Goal: Task Accomplishment & Management: Complete application form

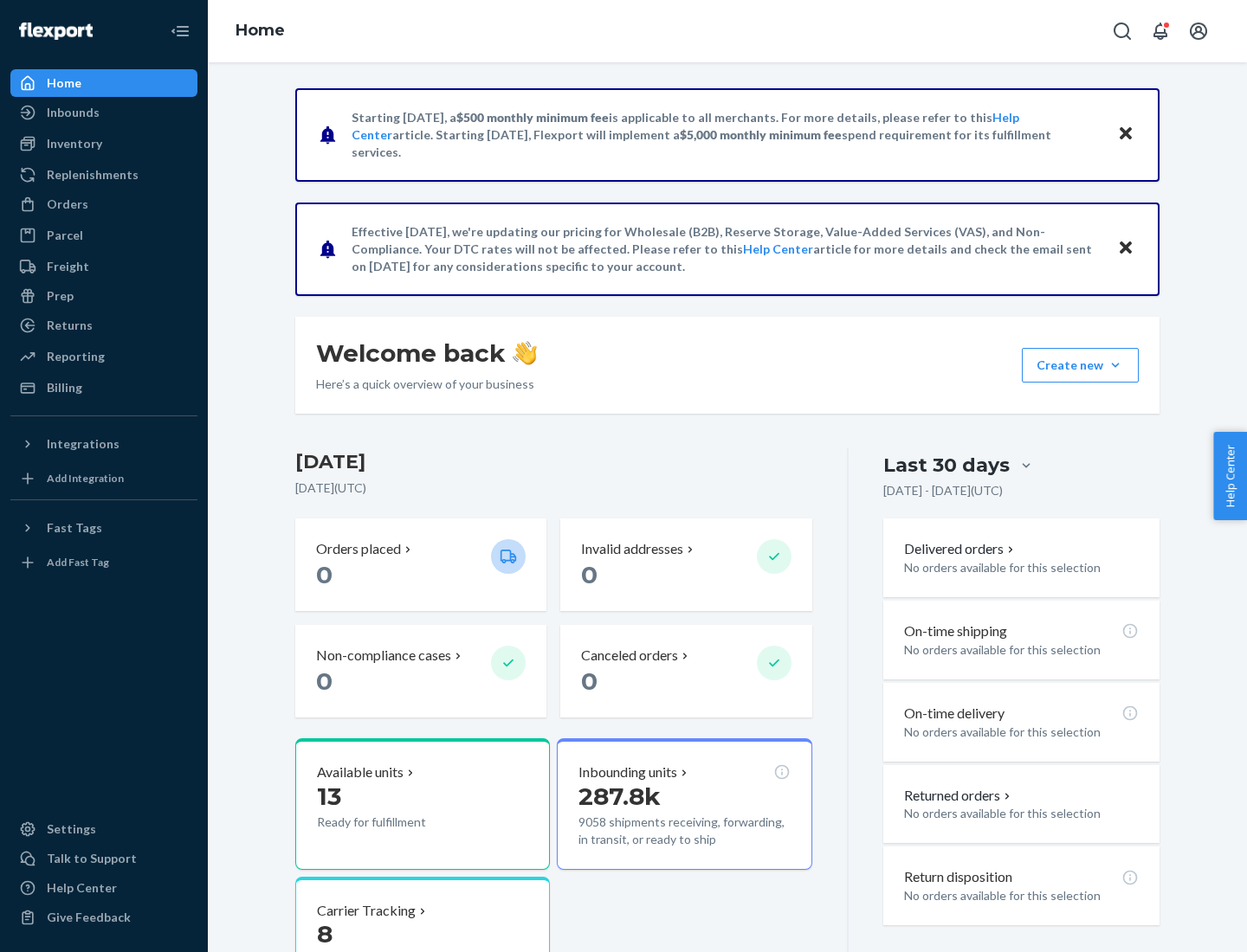
click at [1115, 365] on button "Create new Create new inbound Create new order Create new product" at bounding box center [1080, 366] width 116 height 35
click at [104, 113] on div "Inbounds" at bounding box center [103, 113] width 183 height 24
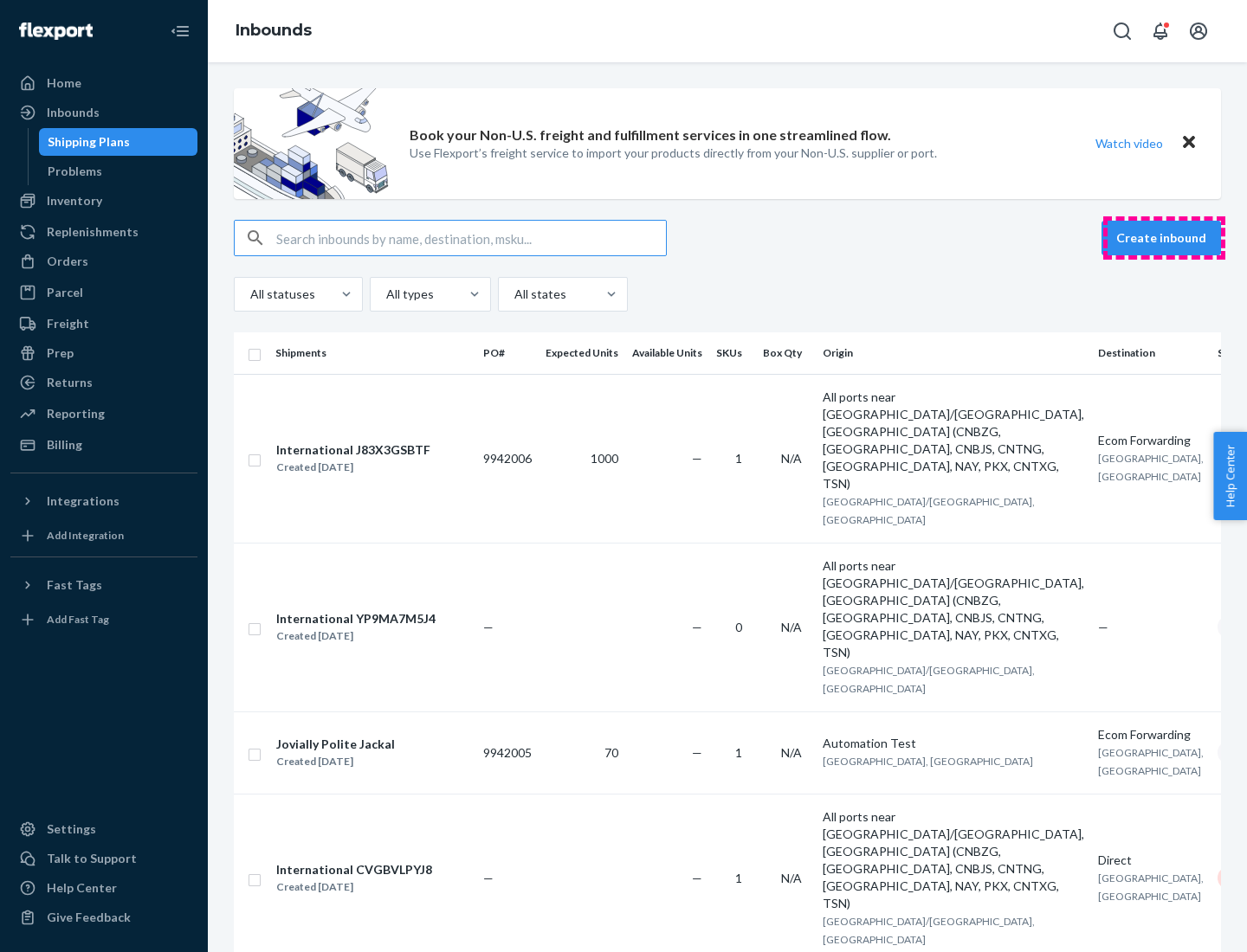
click at [1164, 238] on button "Create inbound" at bounding box center [1160, 238] width 119 height 35
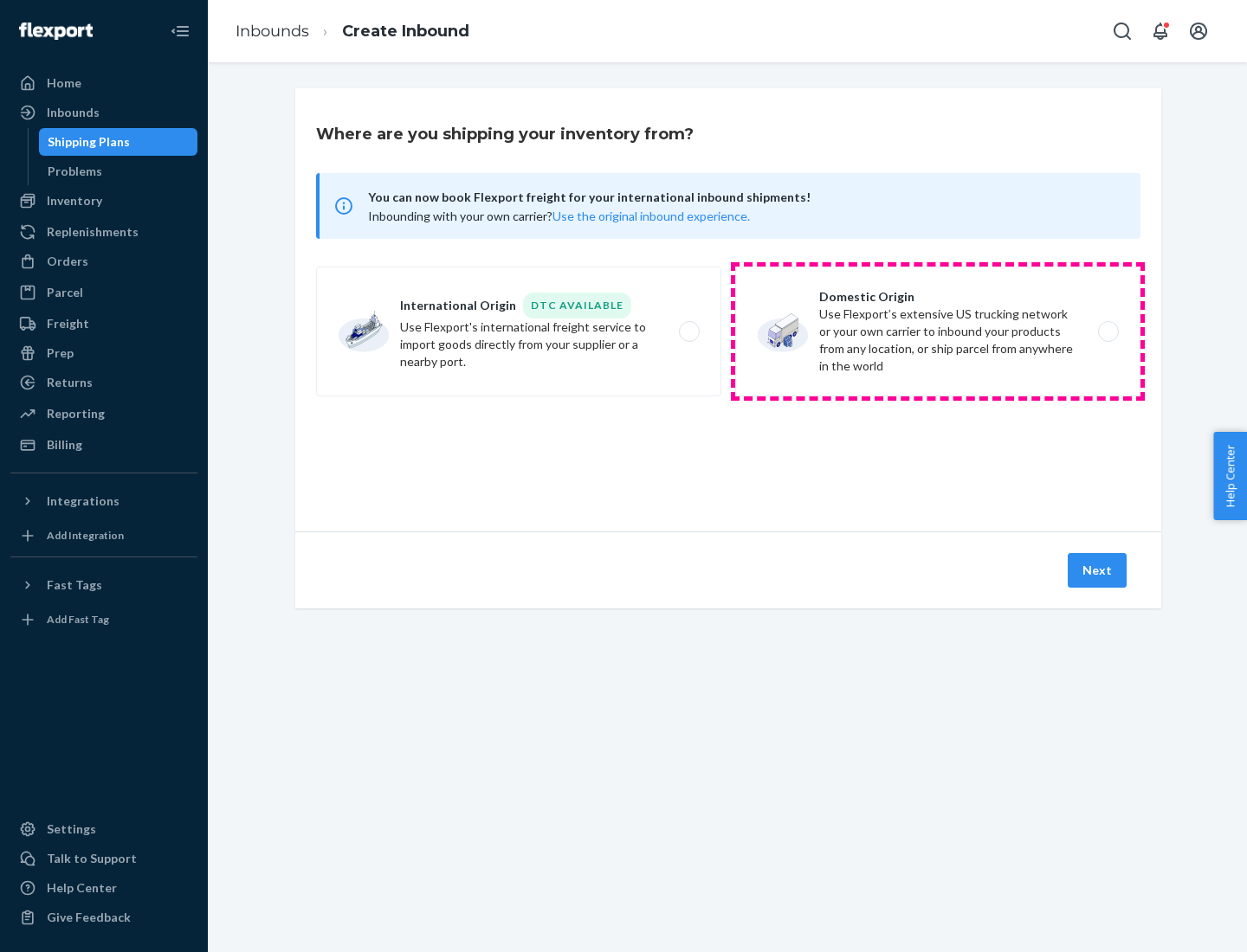
click at [938, 332] on label "Domestic Origin Use Flexport’s extensive US trucking network or your own carrie…" at bounding box center [938, 331] width 405 height 129
click at [1107, 332] on input "Domestic Origin Use Flexport’s extensive US trucking network or your own carrie…" at bounding box center [1112, 332] width 11 height 11
radio input "true"
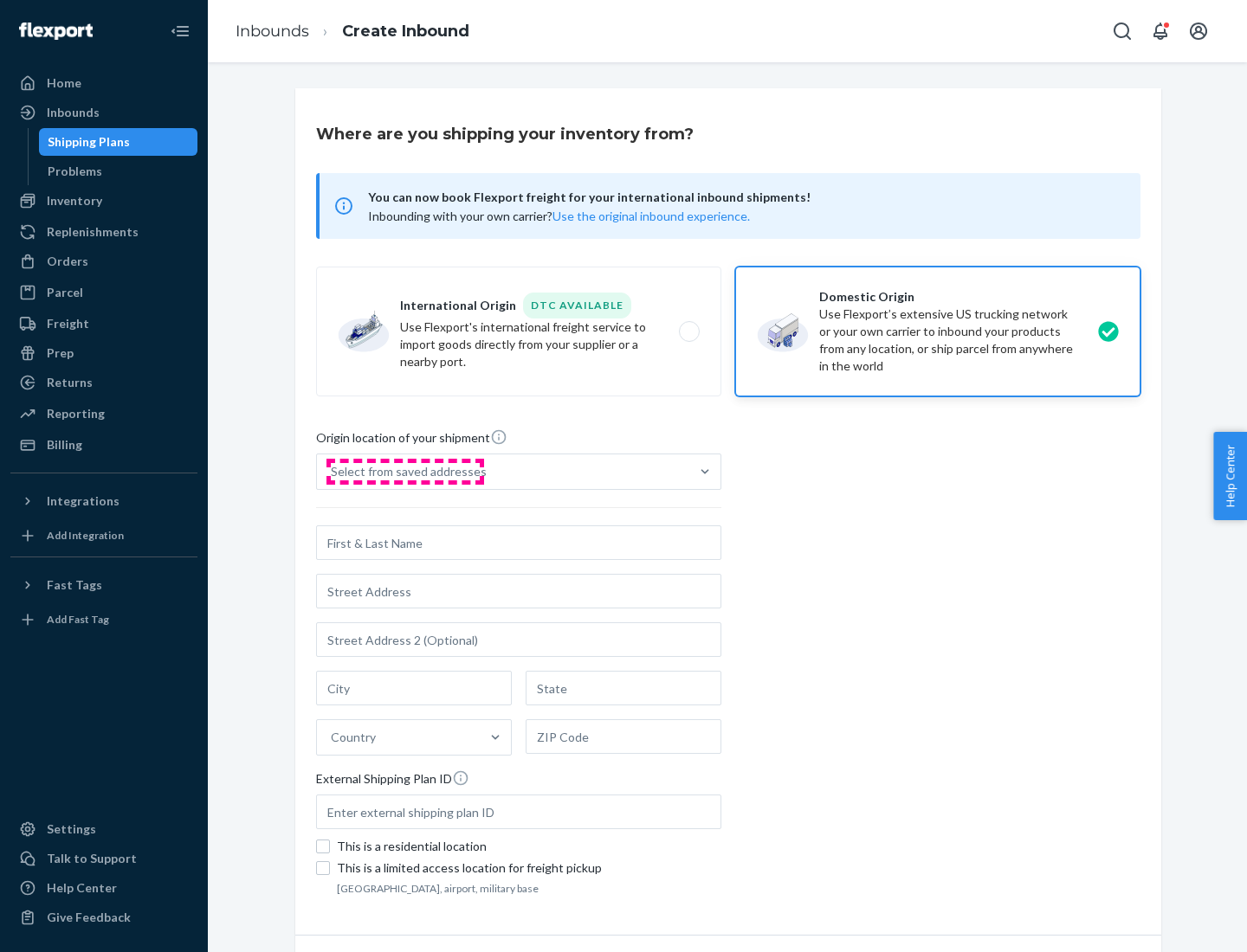
click at [404, 472] on div "Select from saved addresses" at bounding box center [408, 472] width 156 height 17
click at [333, 472] on input "Select from saved addresses" at bounding box center [332, 472] width 2 height 17
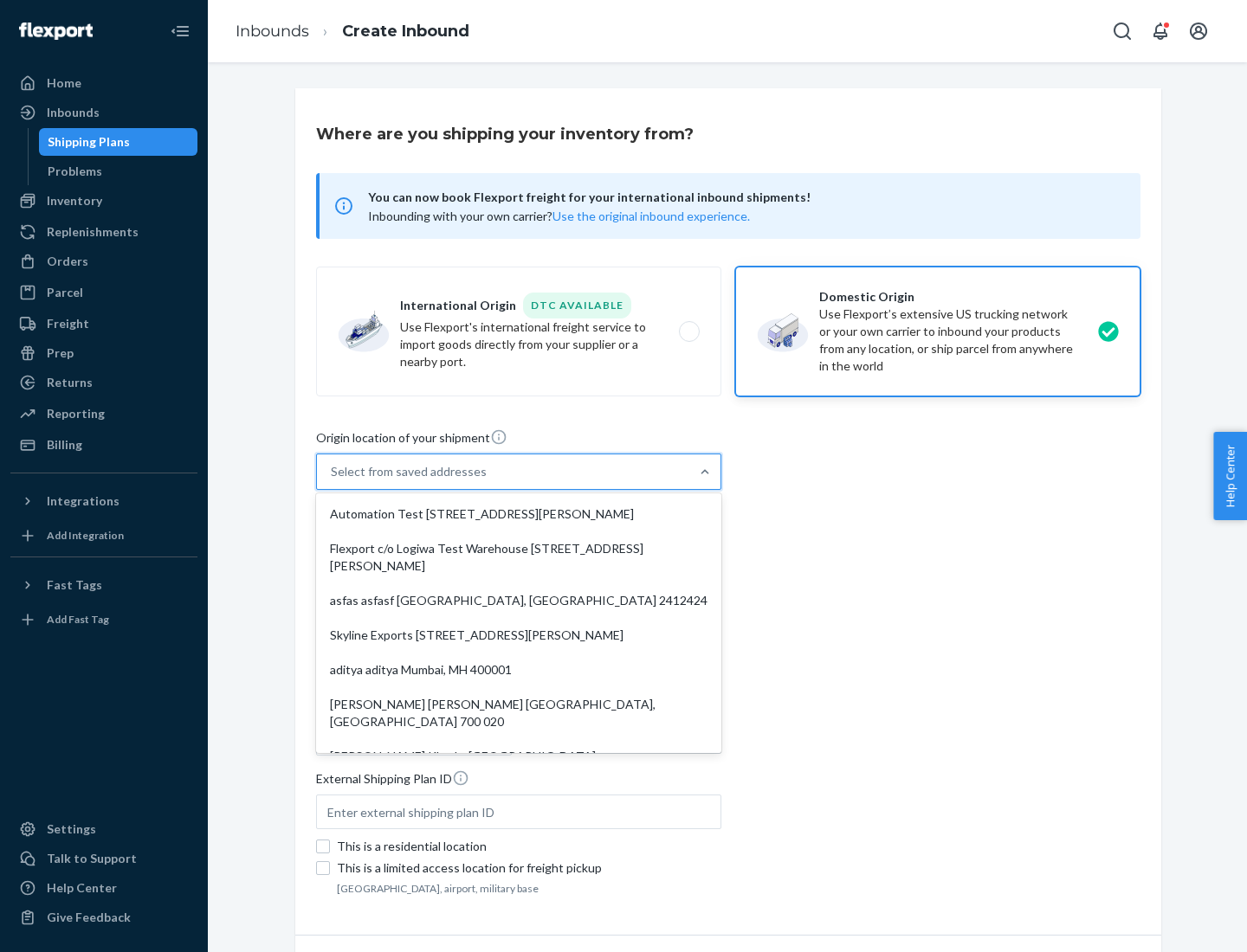
scroll to position [7, 0]
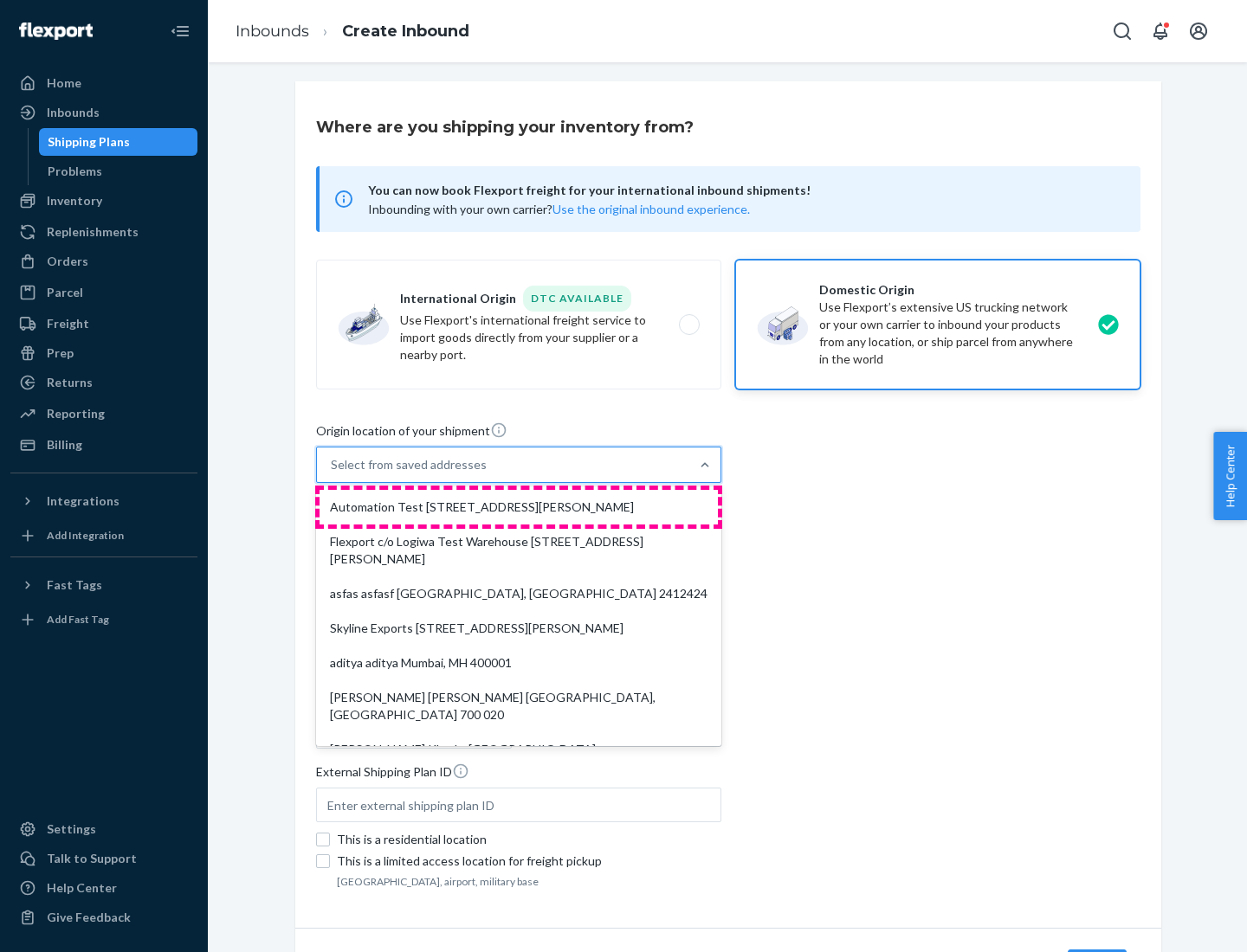
click at [519, 507] on div "Automation Test [STREET_ADDRESS][PERSON_NAME]" at bounding box center [519, 507] width 398 height 35
click at [333, 473] on input "option Automation Test [STREET_ADDRESS][PERSON_NAME]. 9 results available. Use …" at bounding box center [332, 465] width 2 height 17
type input "Automation Test"
type input "9th Floor"
type input "[GEOGRAPHIC_DATA]"
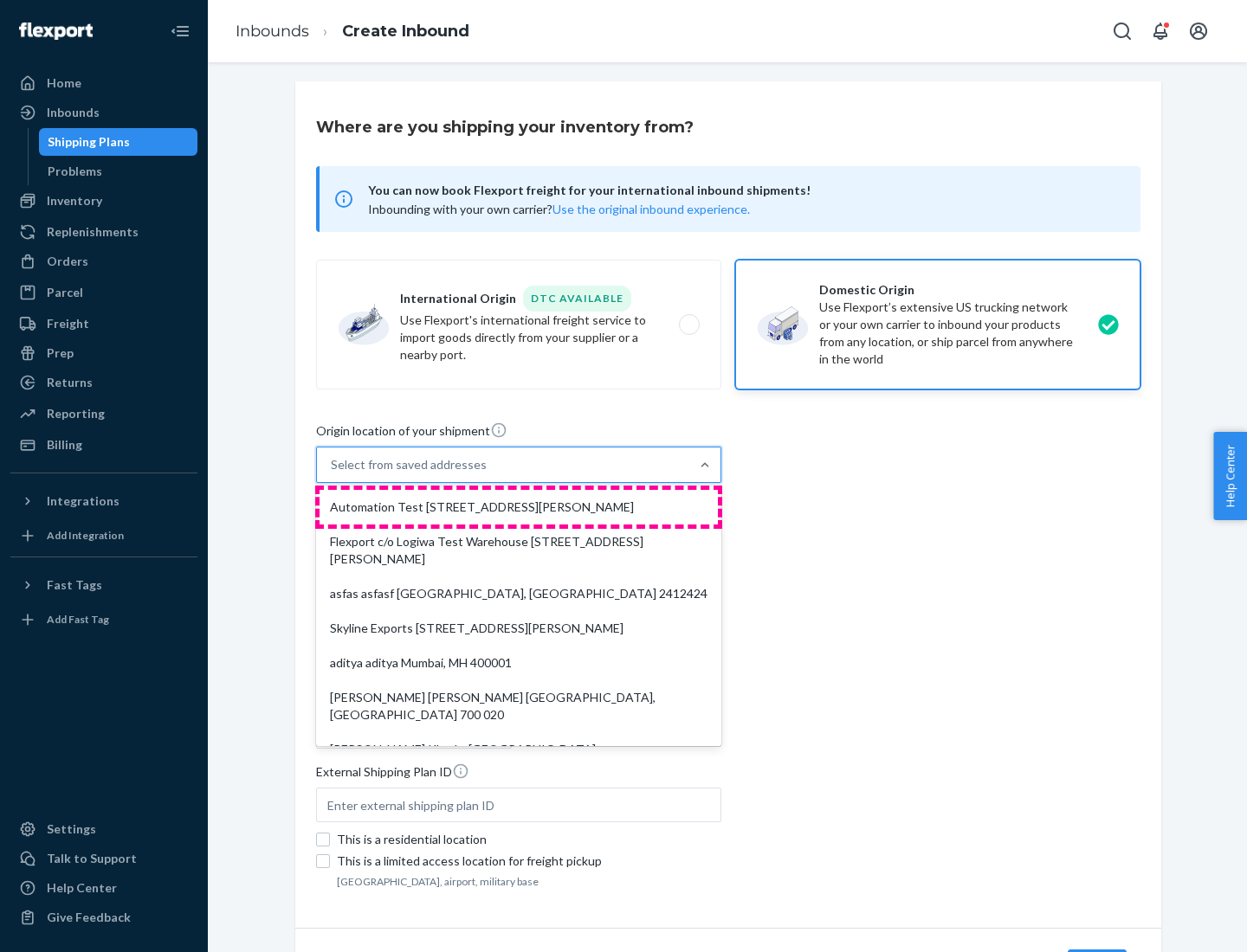
type input "CA"
type input "94104"
type input "[STREET_ADDRESS][PERSON_NAME]"
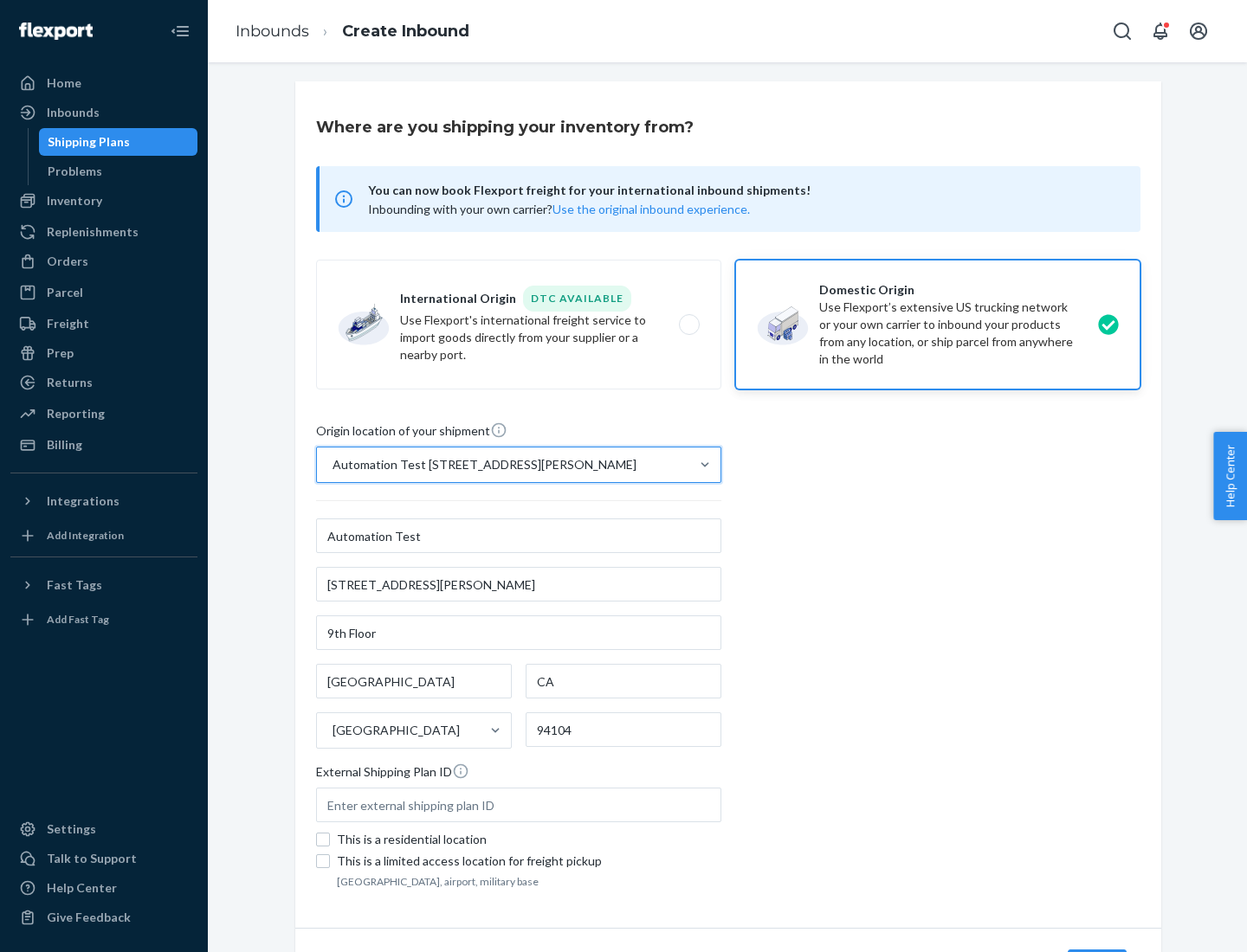
scroll to position [102, 0]
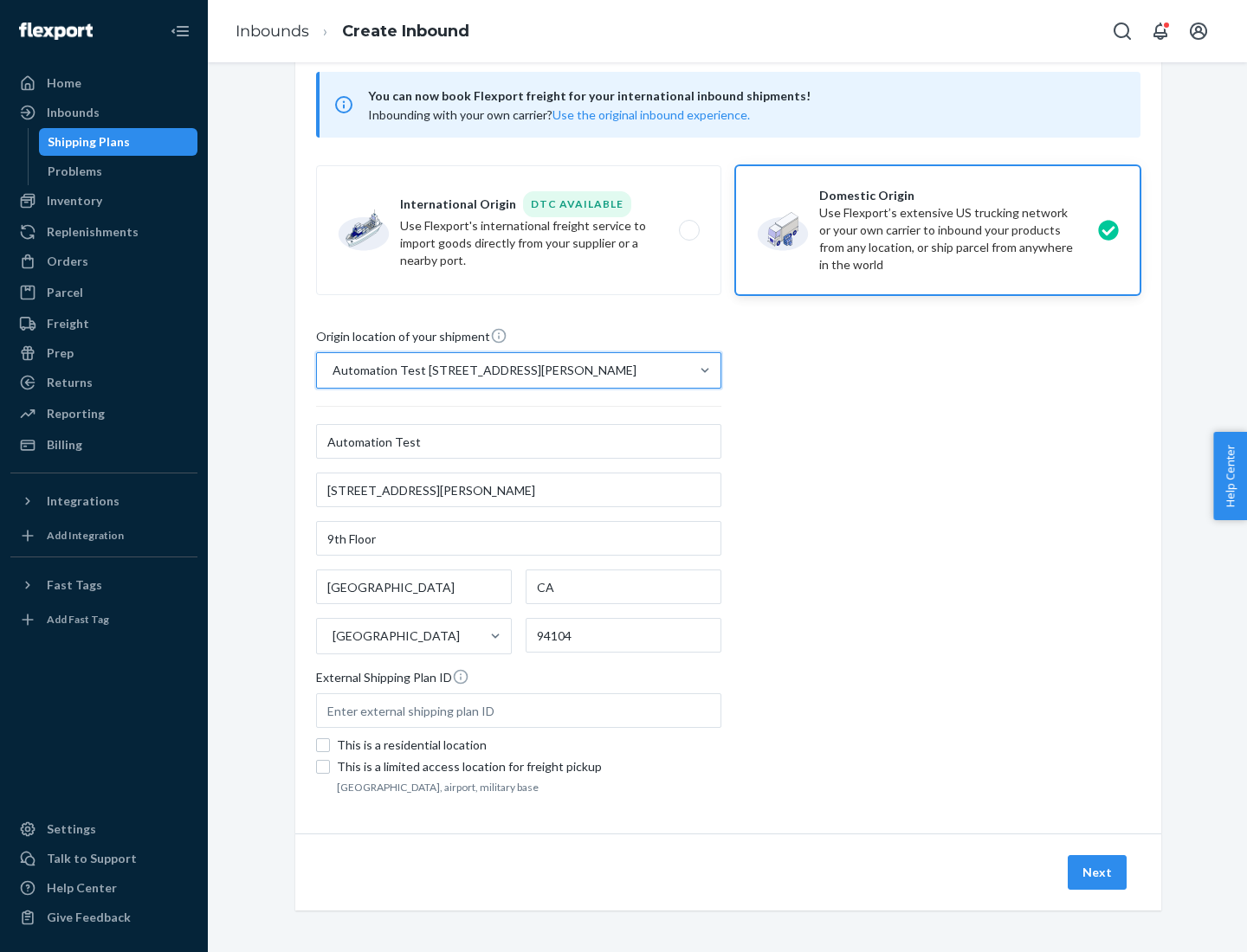
click at [1098, 872] on button "Next" at bounding box center [1097, 872] width 59 height 35
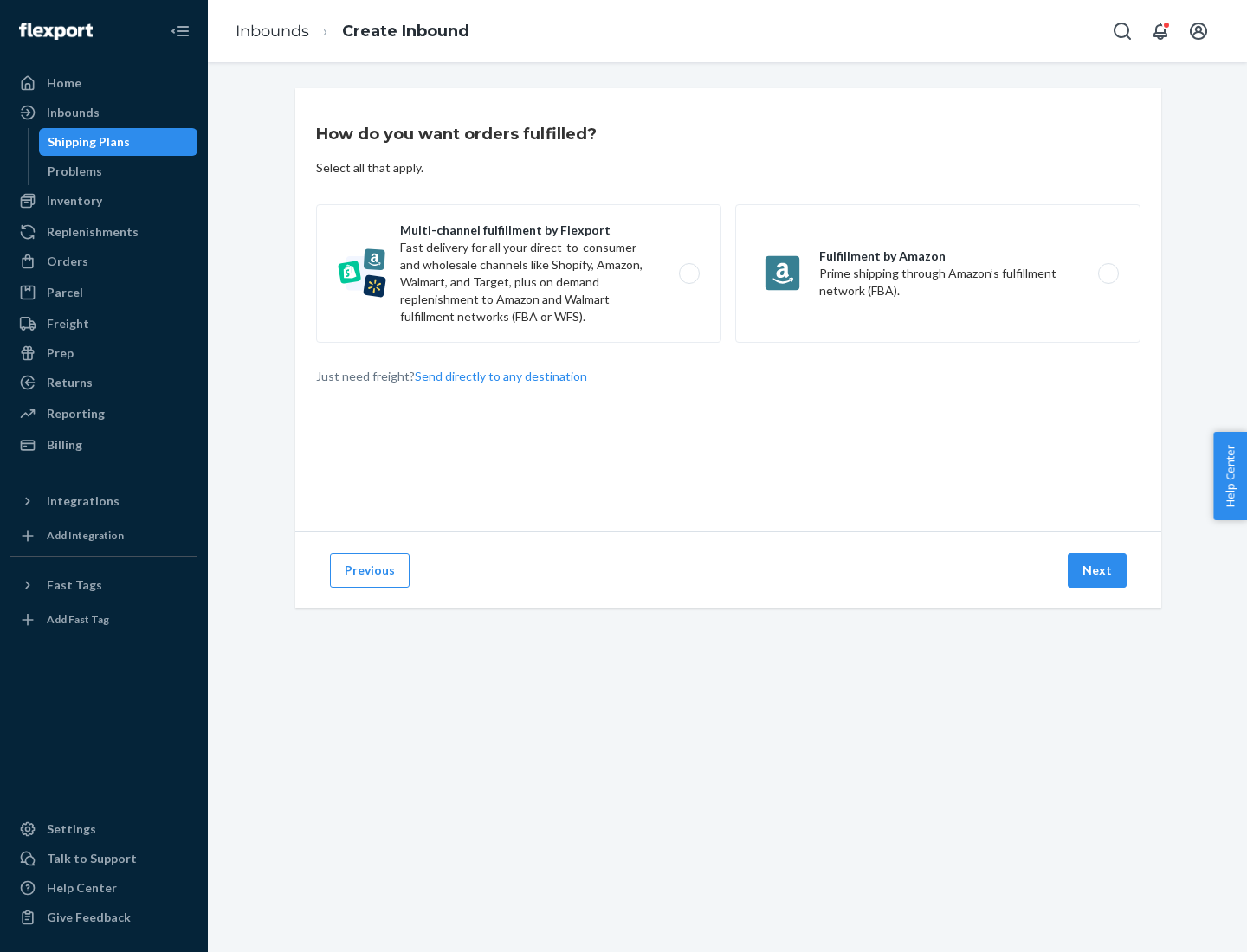
click at [519, 274] on label "Multi-channel fulfillment by Flexport Fast delivery for all your direct-to-cons…" at bounding box center [519, 273] width 405 height 138
click at [688, 274] on input "Multi-channel fulfillment by Flexport Fast delivery for all your direct-to-cons…" at bounding box center [693, 274] width 11 height 11
radio input "true"
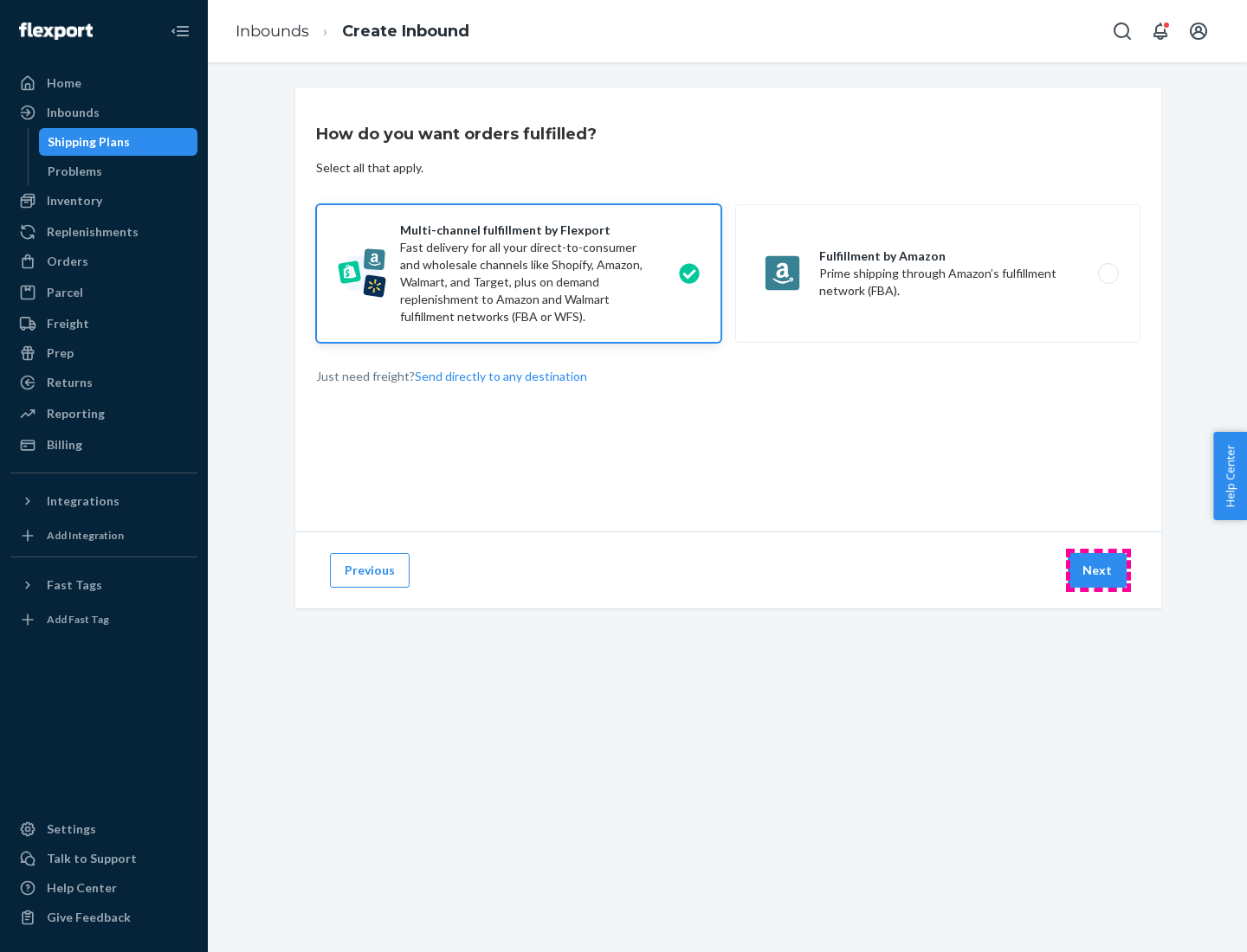
click at [1098, 571] on button "Next" at bounding box center [1097, 571] width 59 height 35
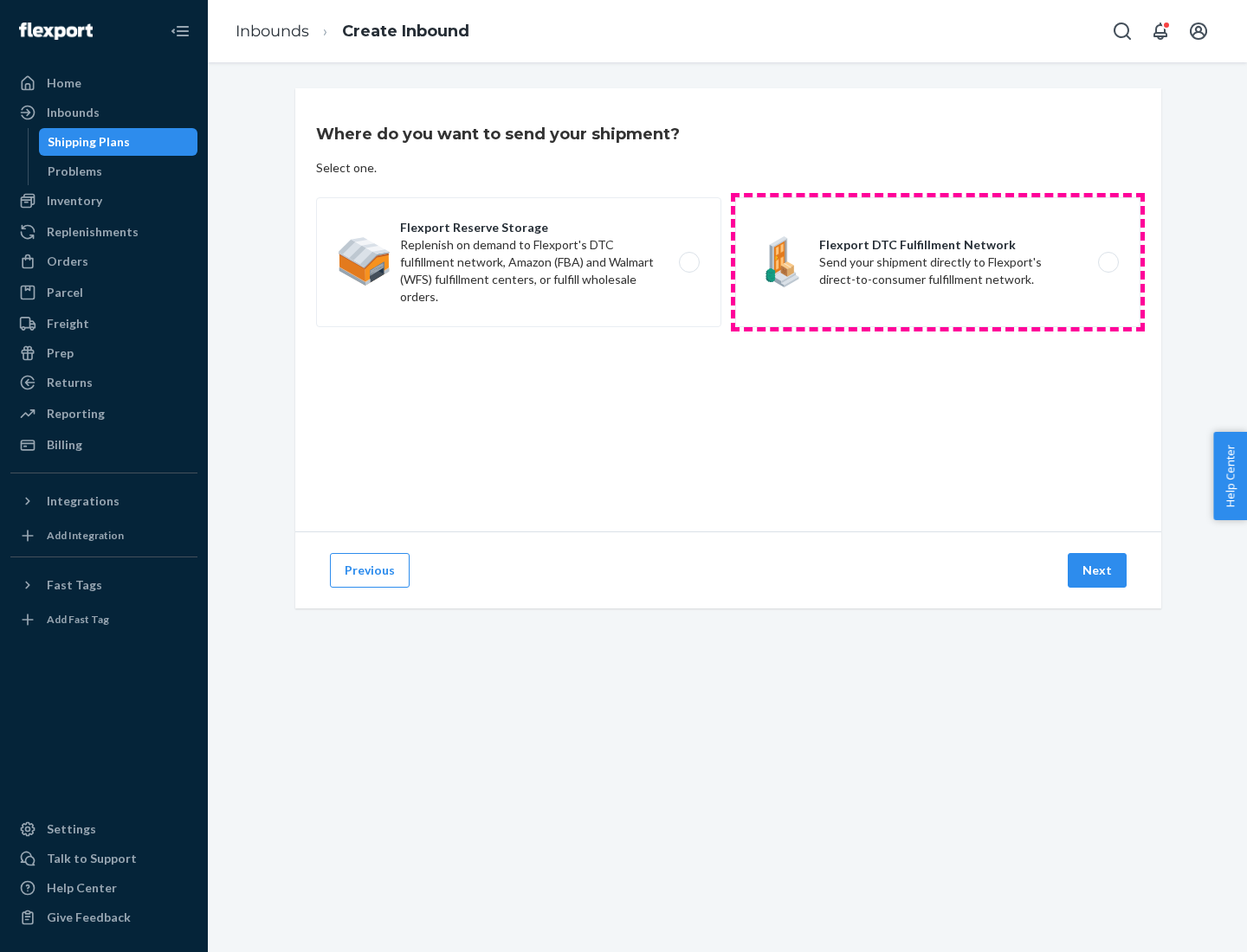
click at [938, 262] on label "Flexport DTC Fulfillment Network Send your shipment directly to Flexport's dire…" at bounding box center [938, 261] width 405 height 129
click at [1107, 262] on input "Flexport DTC Fulfillment Network Send your shipment directly to Flexport's dire…" at bounding box center [1112, 262] width 11 height 11
radio input "true"
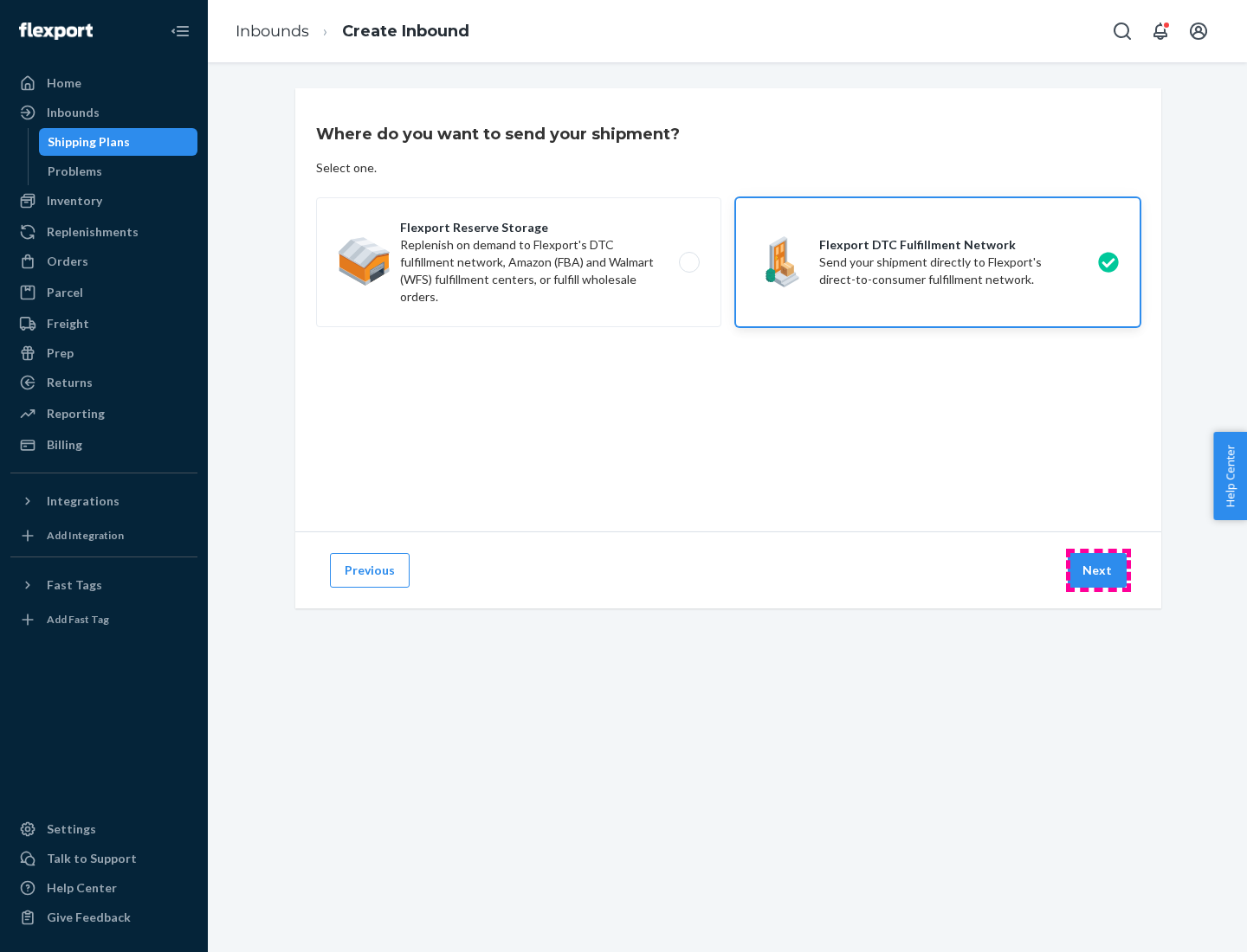
click at [1098, 571] on button "Next" at bounding box center [1097, 571] width 59 height 35
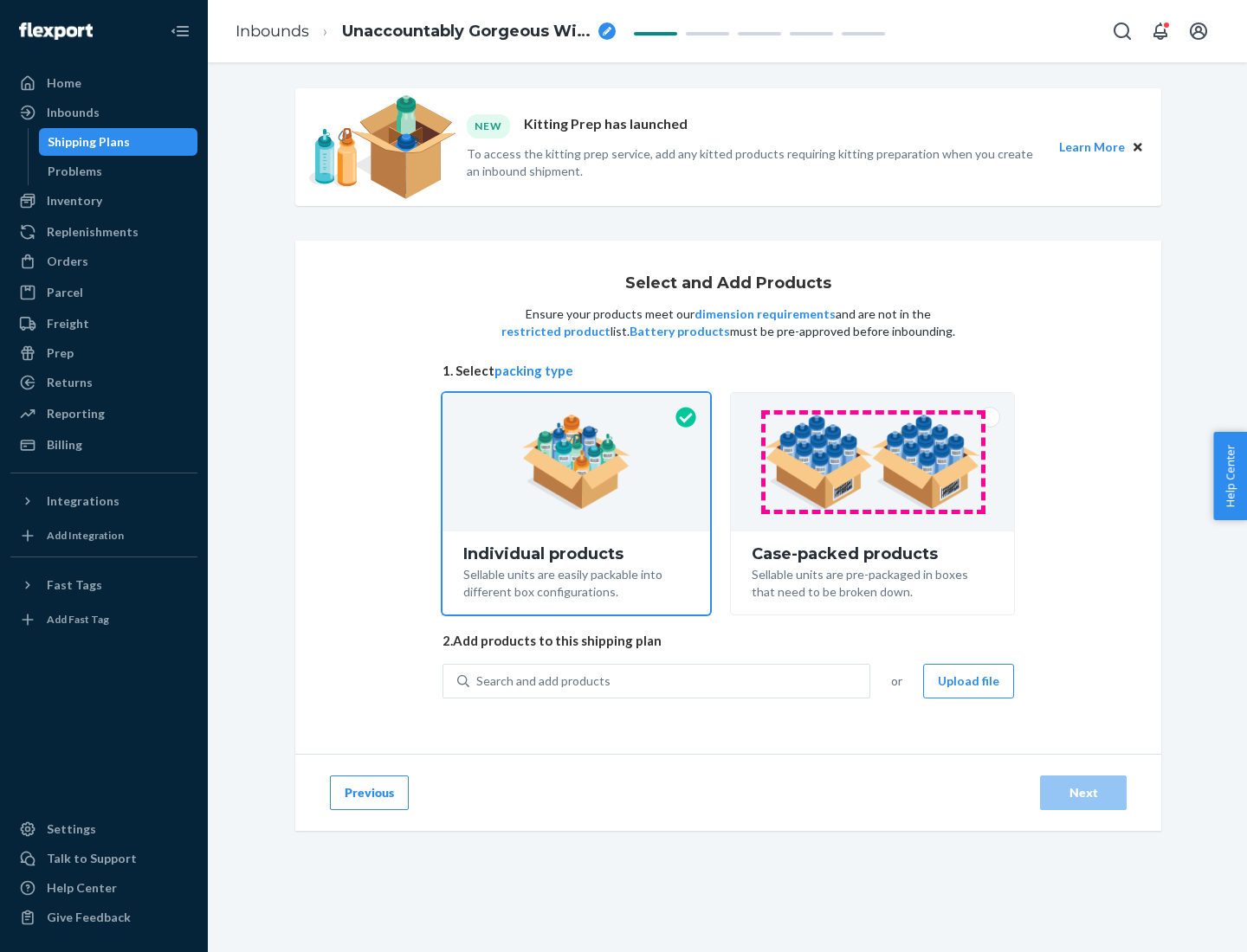
click at [872, 462] on img at bounding box center [872, 462] width 216 height 96
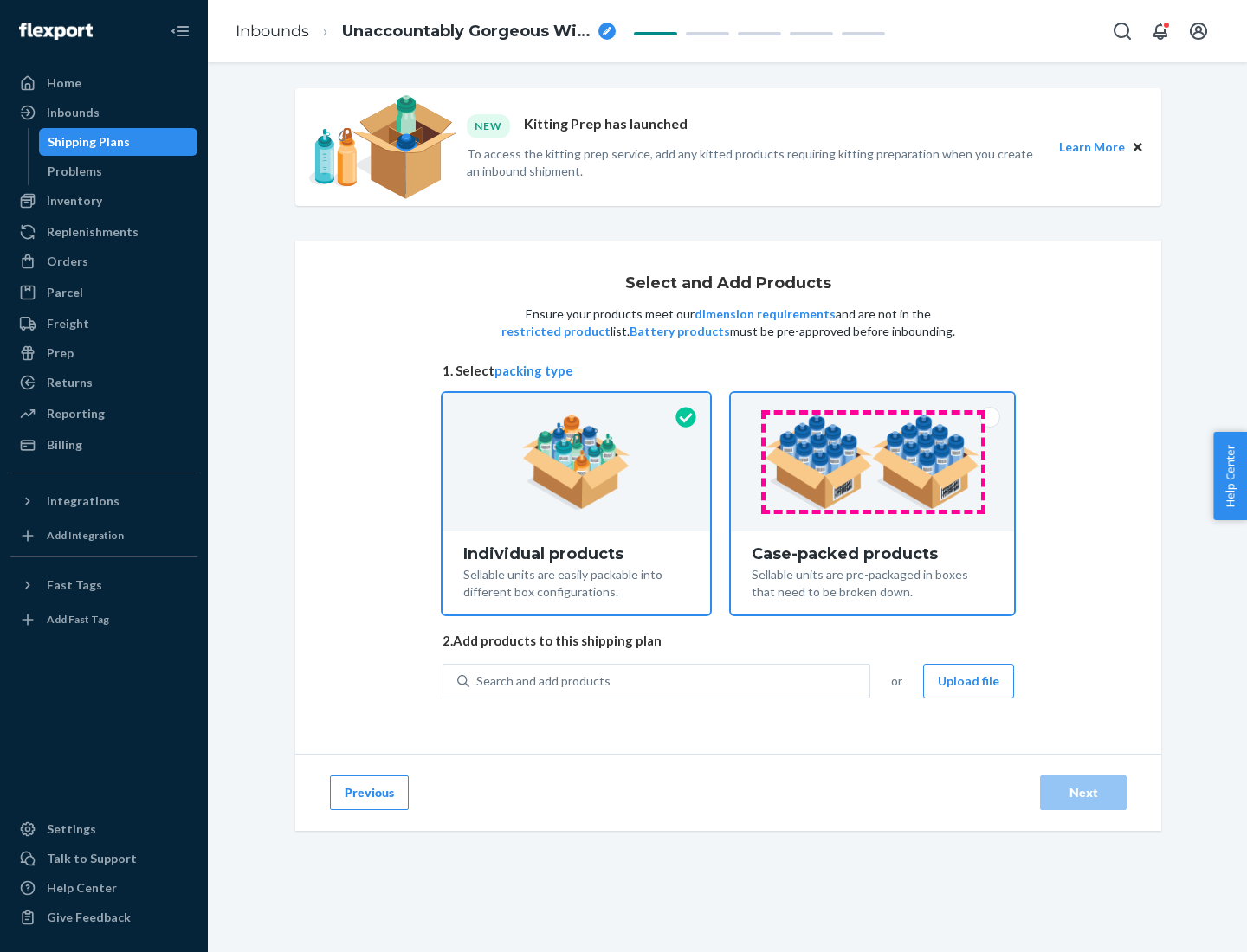
click at [872, 404] on input "Case-packed products Sellable units are pre-packaged in boxes that need to be b…" at bounding box center [872, 398] width 11 height 11
radio input "true"
radio input "false"
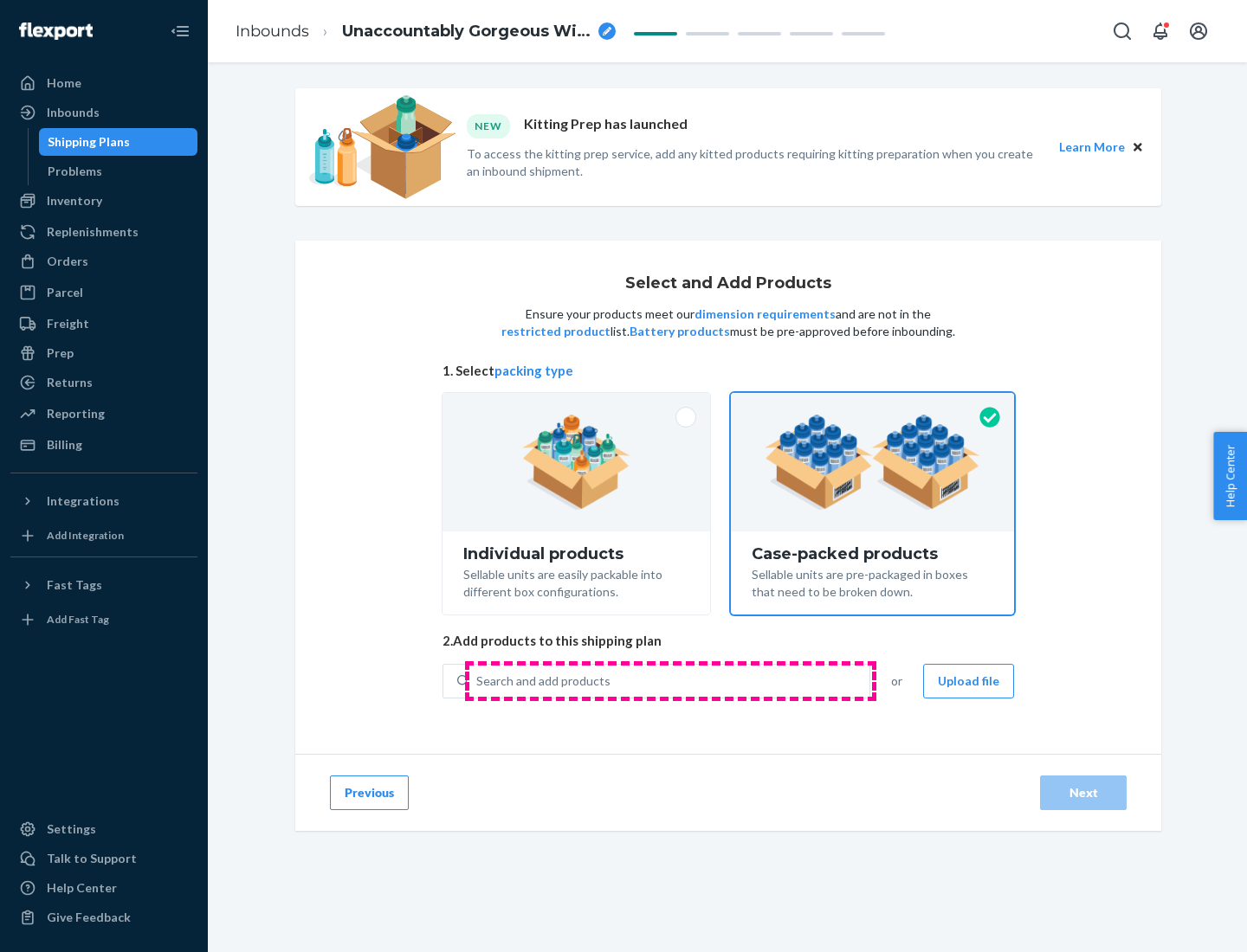
click at [670, 680] on div "Search and add products" at bounding box center [669, 681] width 400 height 31
click at [478, 680] on input "Search and add products" at bounding box center [477, 681] width 2 height 17
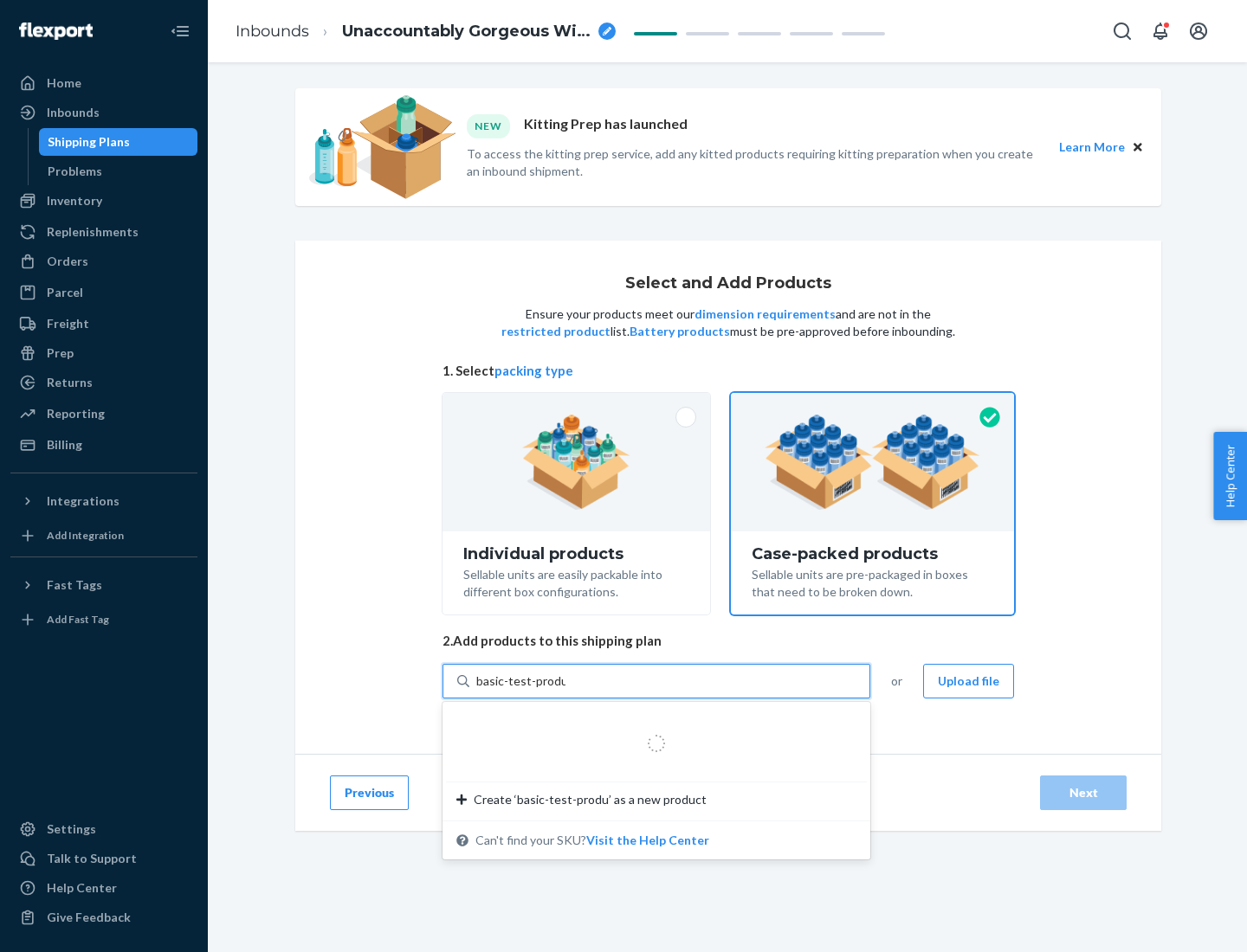
type input "basic-test-product-1"
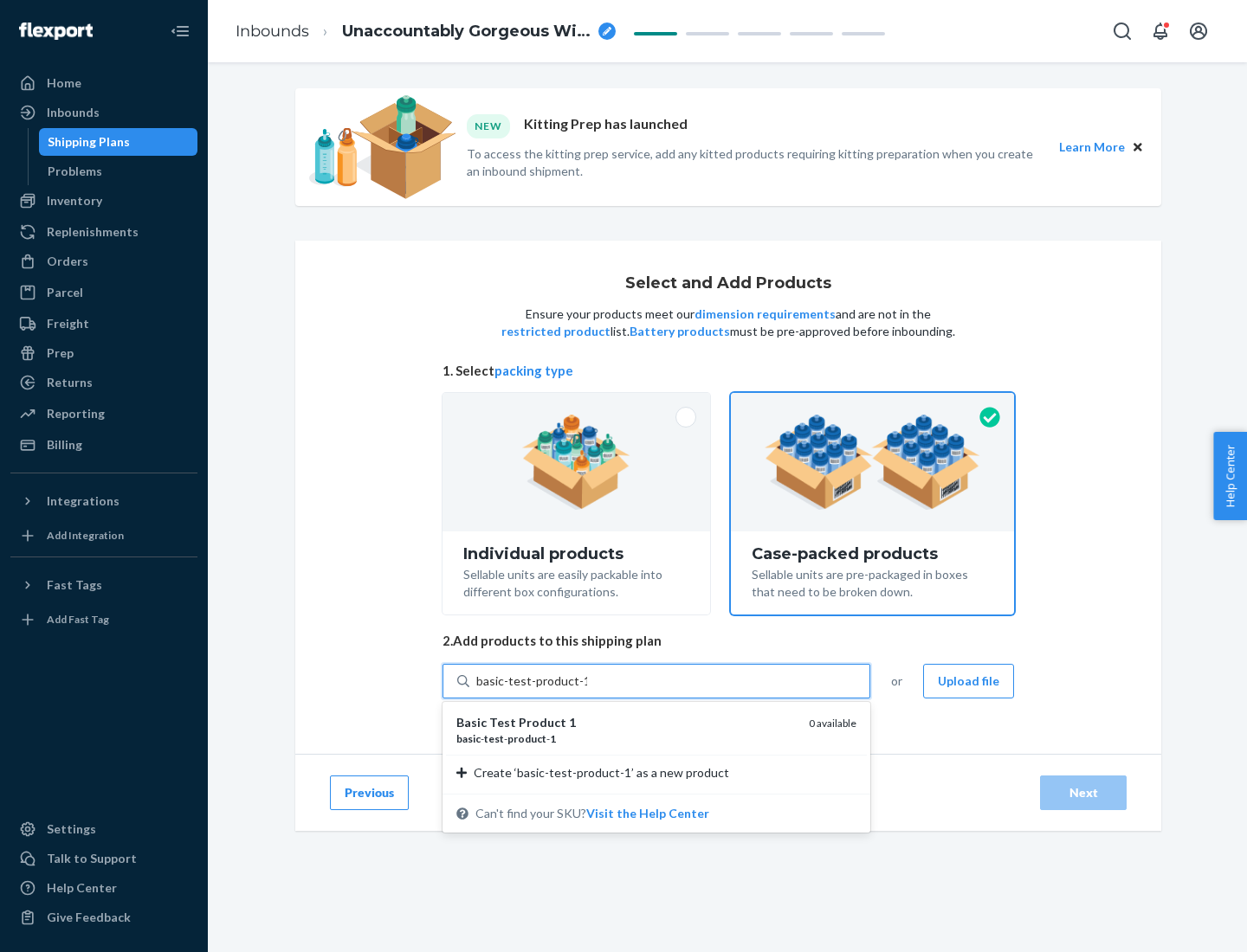
click at [626, 738] on div "basic - test - product - 1" at bounding box center [626, 738] width 339 height 15
click at [587, 690] on input "basic-test-product-1" at bounding box center [532, 681] width 111 height 17
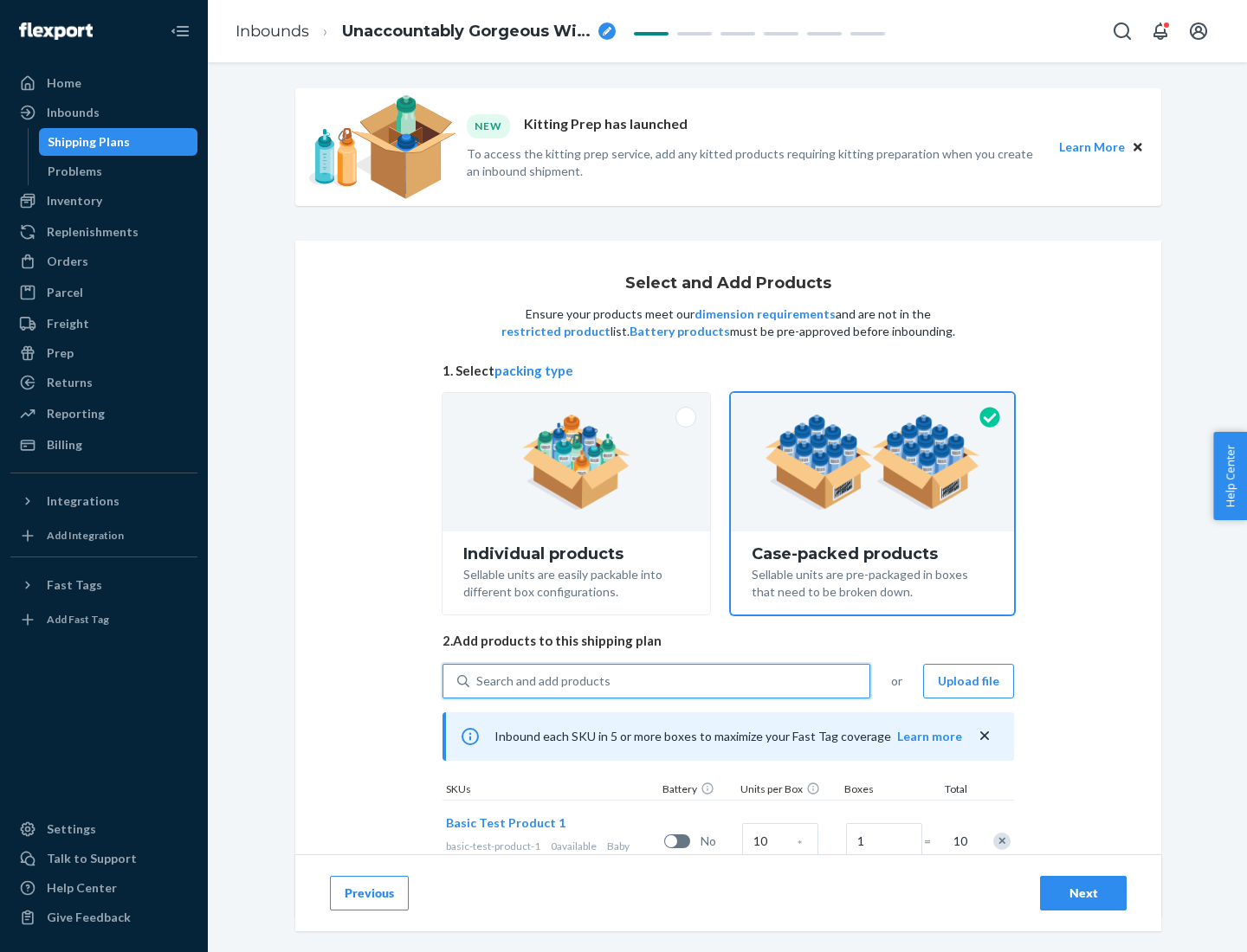
scroll to position [63, 0]
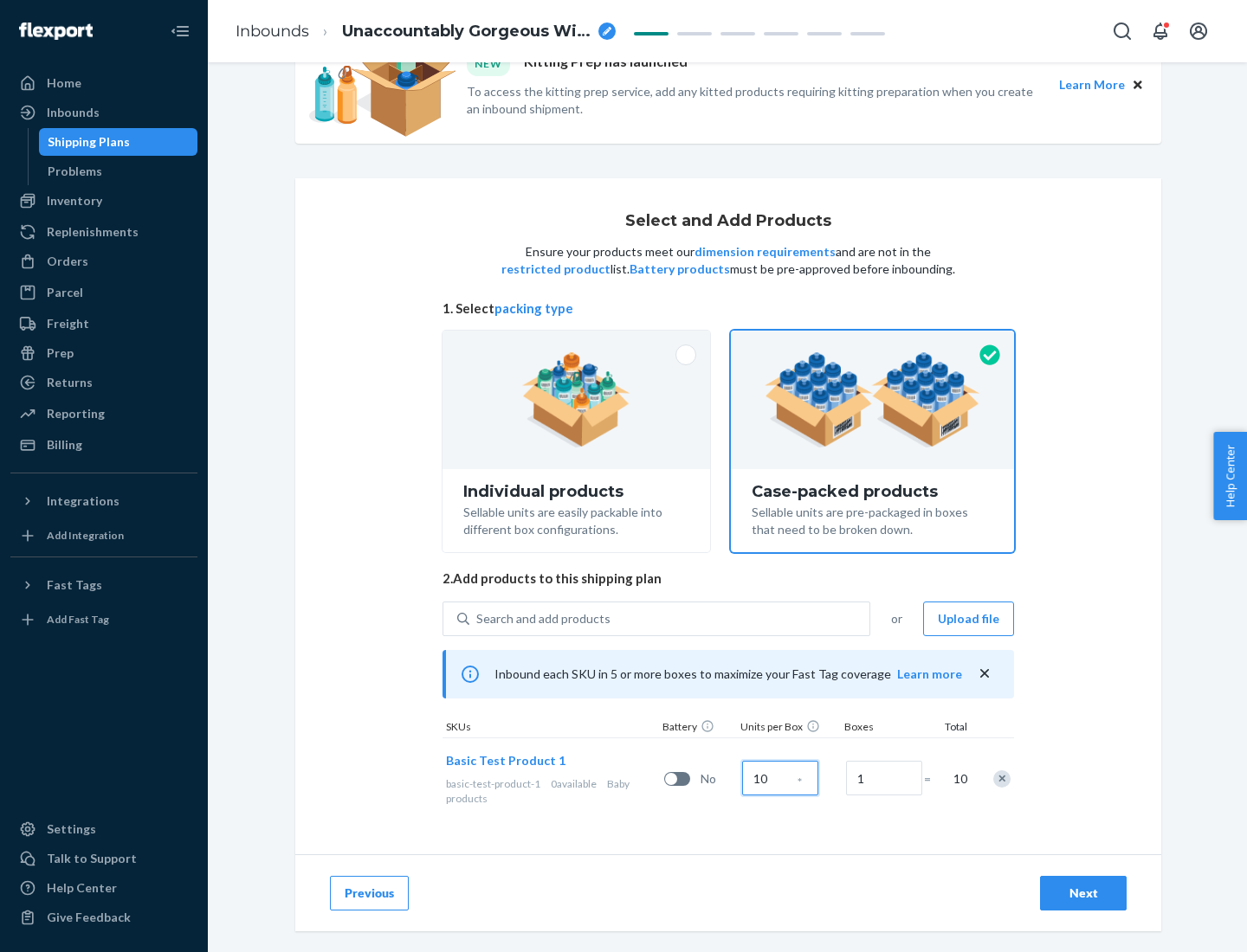
type input "10"
type input "7"
click at [1083, 893] on div "Next" at bounding box center [1083, 893] width 57 height 17
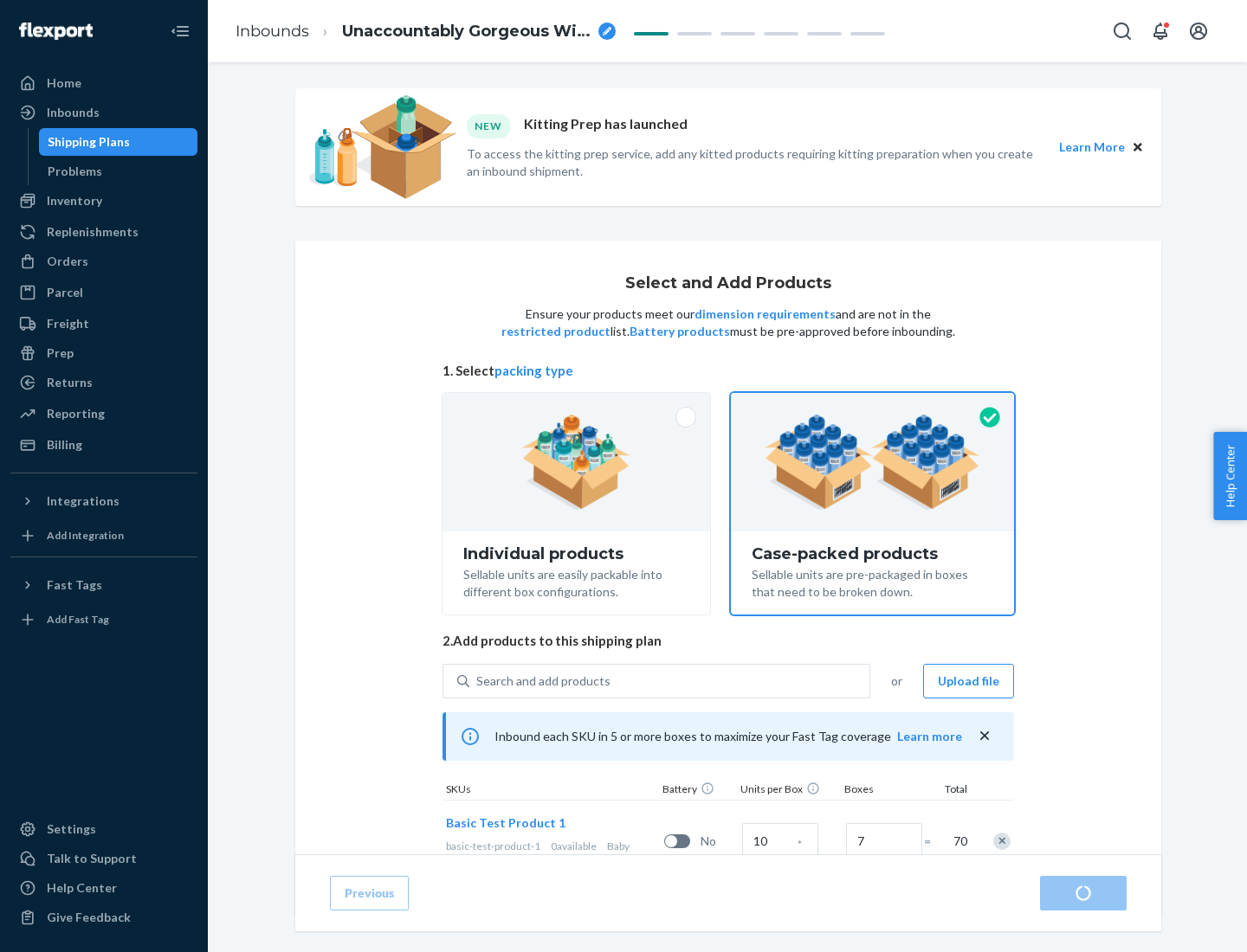
radio input "true"
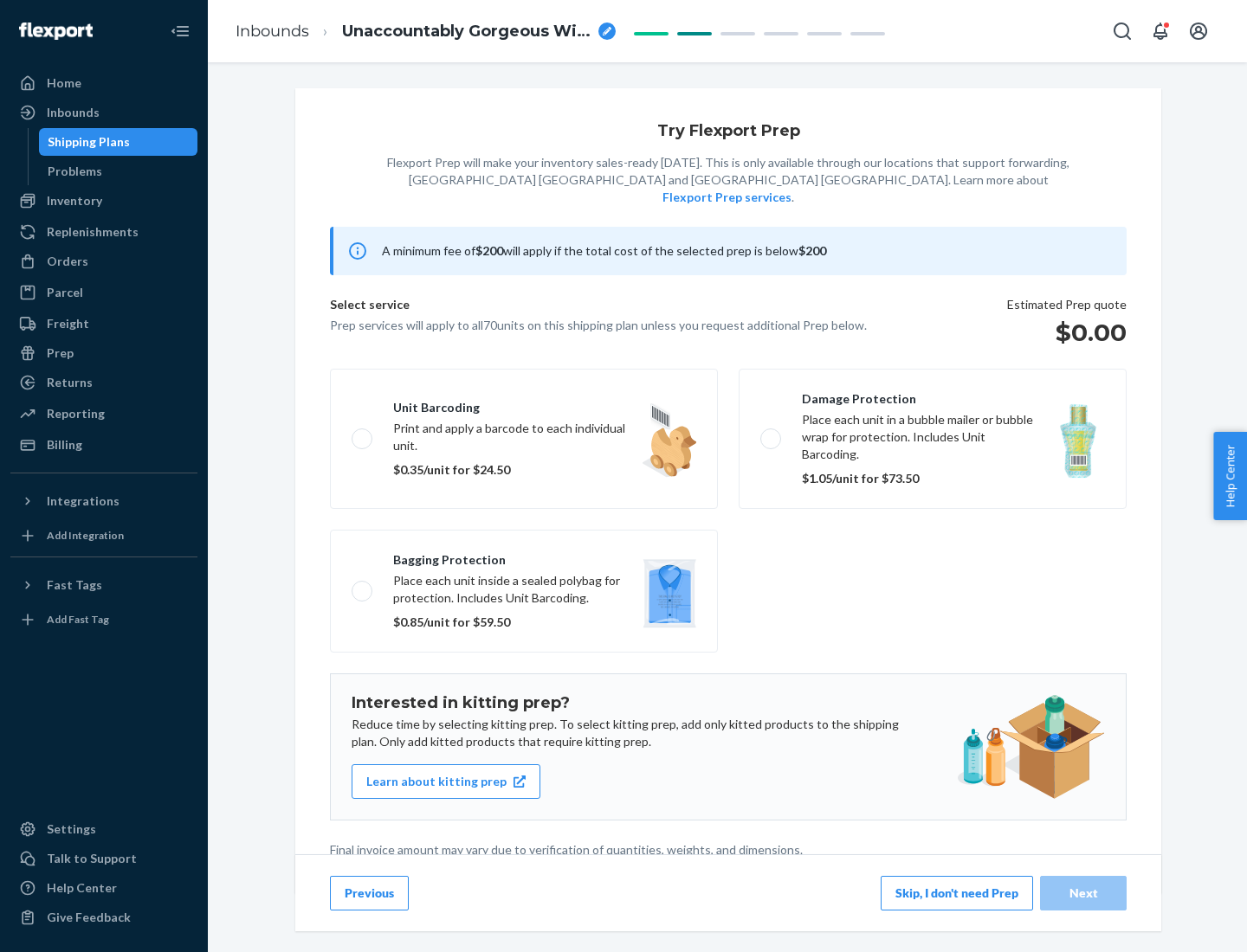
scroll to position [4, 0]
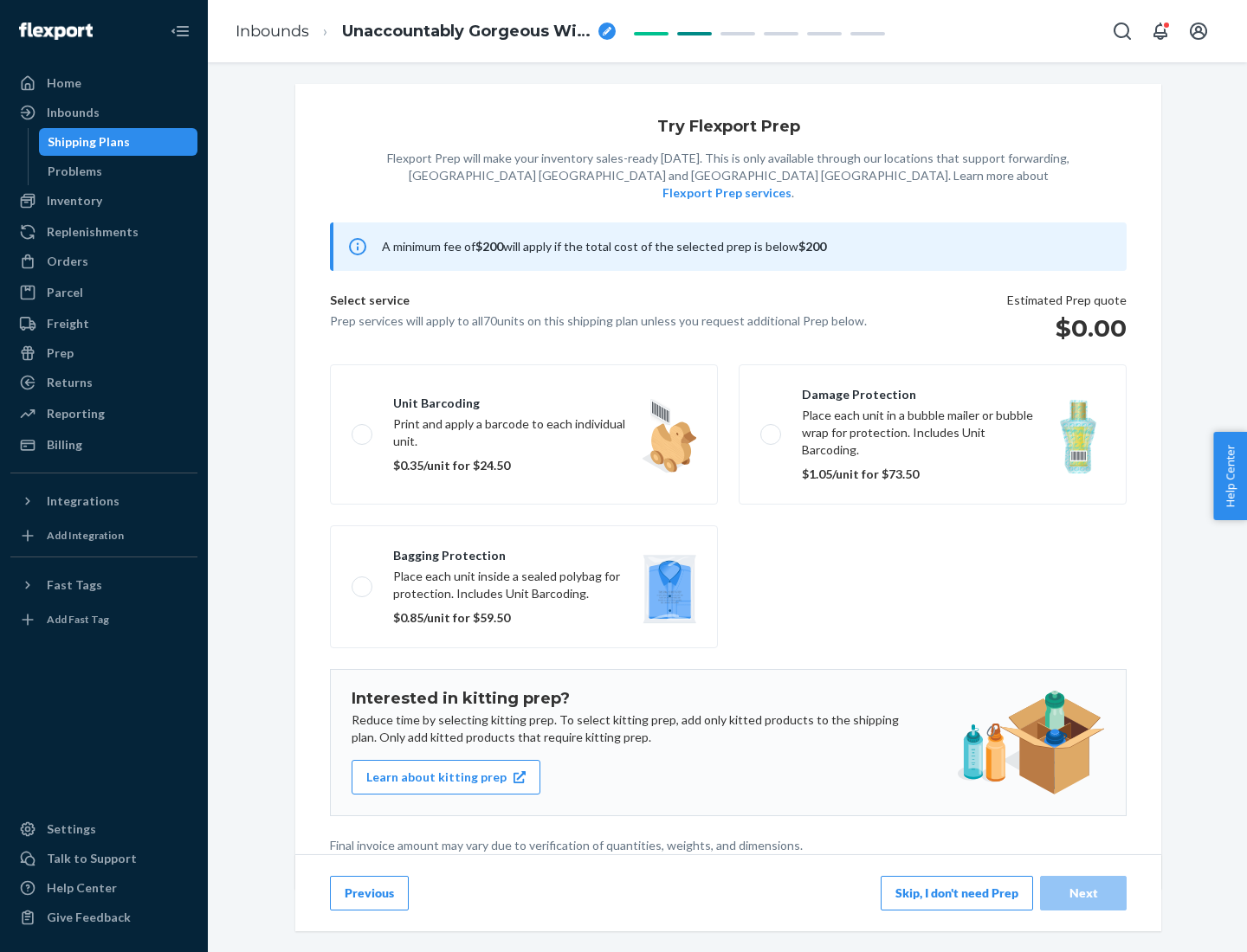
click at [524, 552] on label "Bagging protection Place each unit inside a sealed polybag for protection. Incl…" at bounding box center [524, 586] width 388 height 122
click at [362, 581] on input "Bagging protection Place each unit inside a sealed polybag for protection. Incl…" at bounding box center [356, 586] width 11 height 11
checkbox input "true"
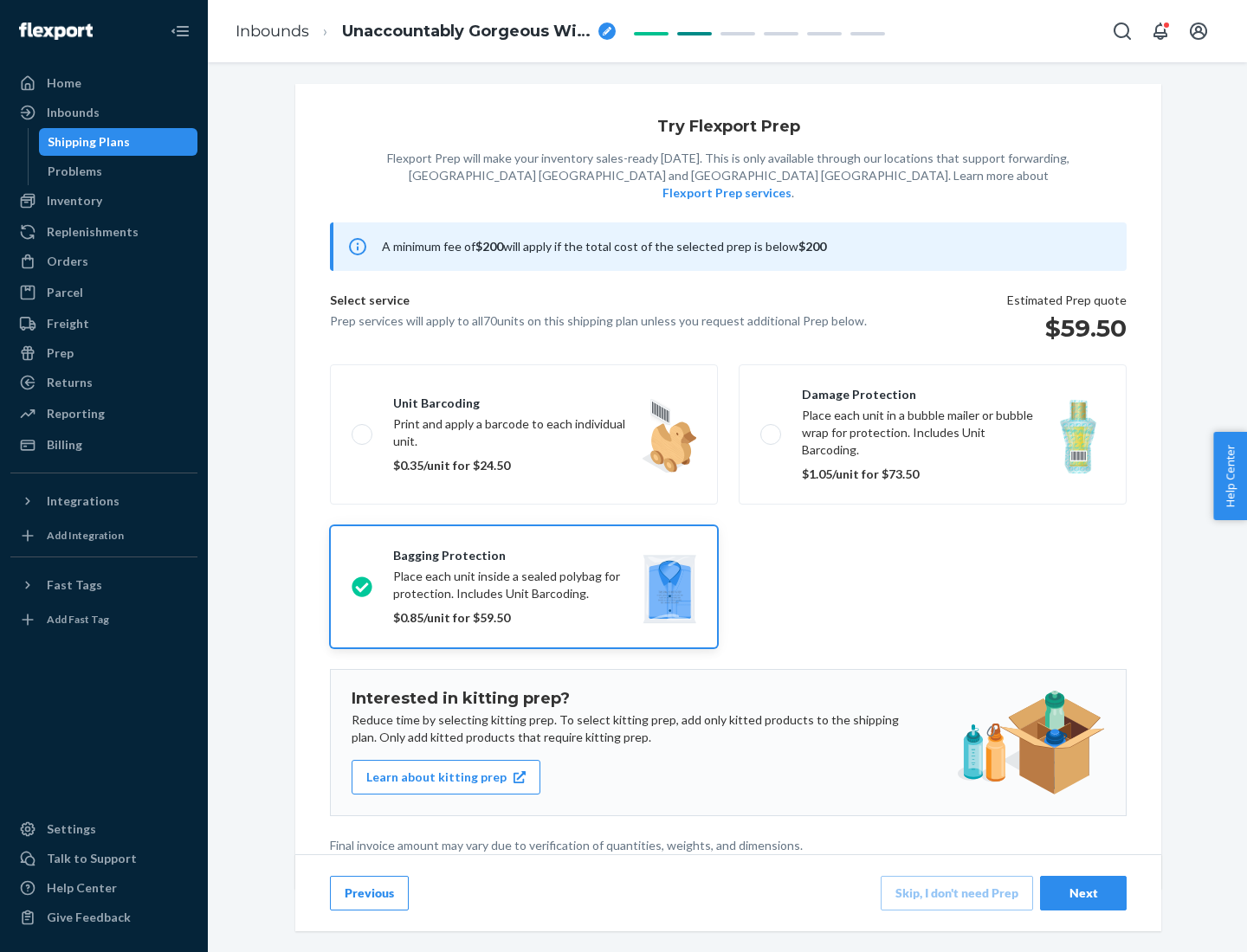
click at [1083, 892] on div "Next" at bounding box center [1083, 893] width 57 height 17
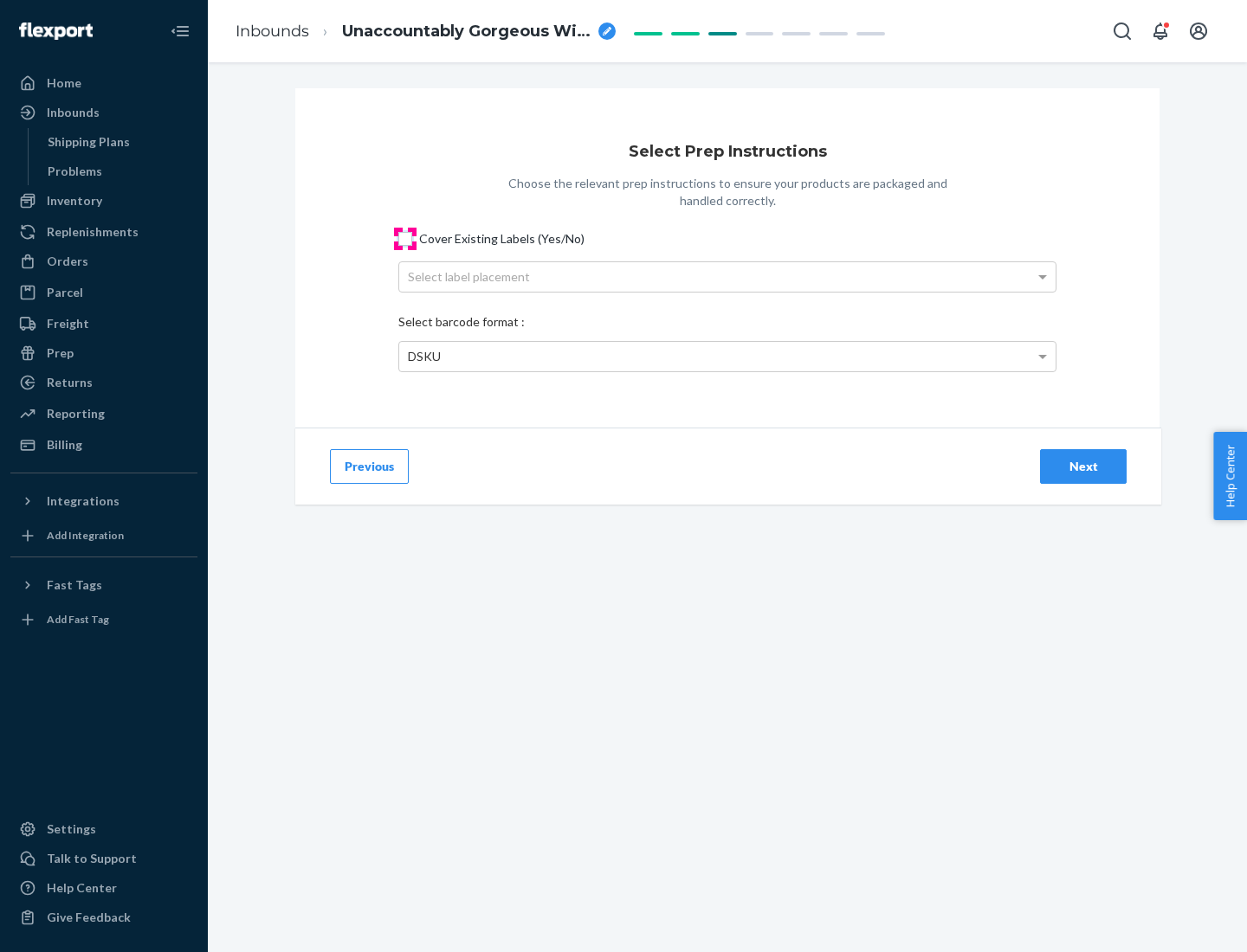
click at [405, 238] on input "Cover Existing Labels (Yes/No)" at bounding box center [405, 239] width 14 height 14
checkbox input "true"
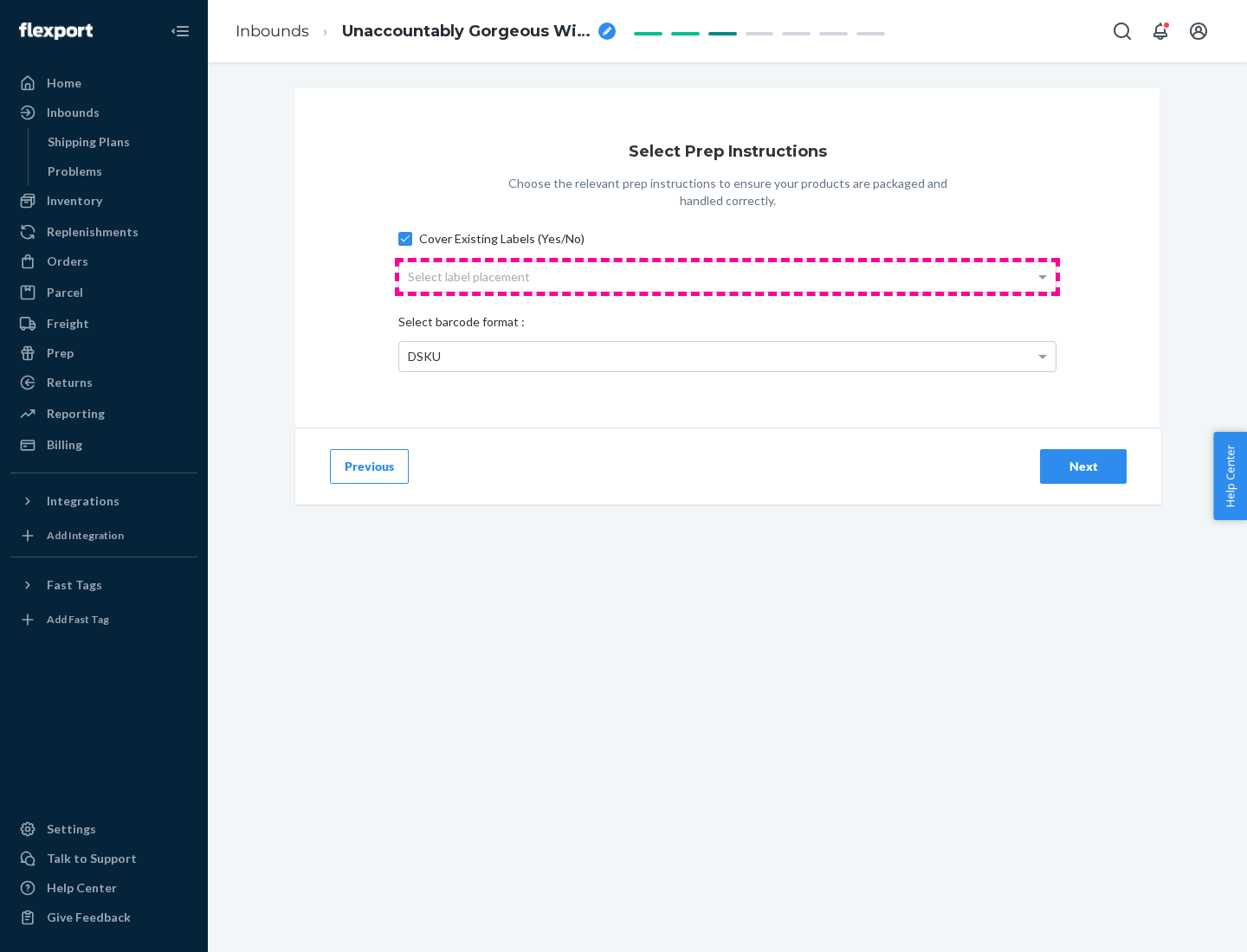
click at [727, 276] on div "Select label placement" at bounding box center [726, 277] width 656 height 30
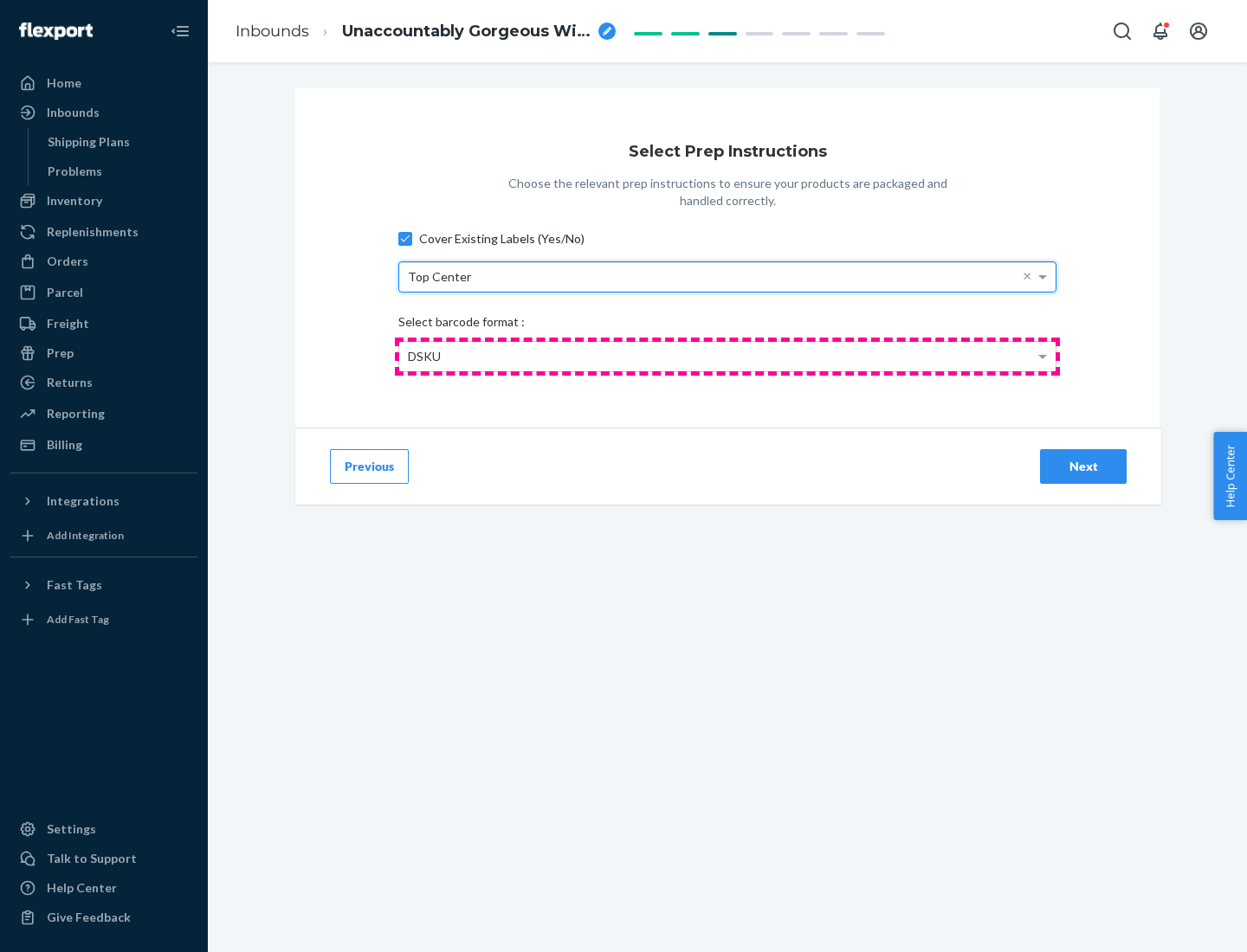
click at [727, 355] on div "DSKU" at bounding box center [726, 357] width 656 height 30
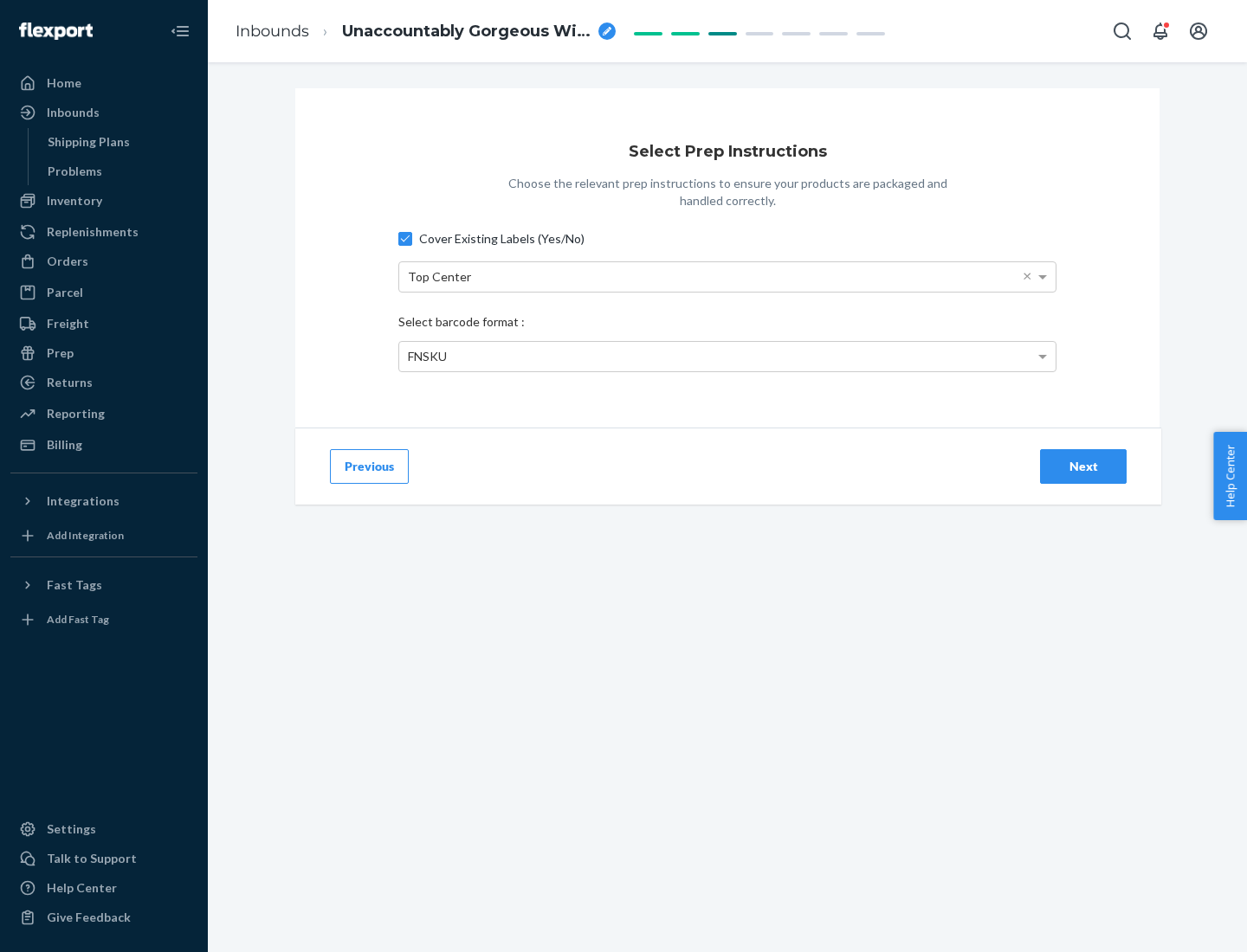
click at [1083, 466] on div "Next" at bounding box center [1083, 466] width 57 height 17
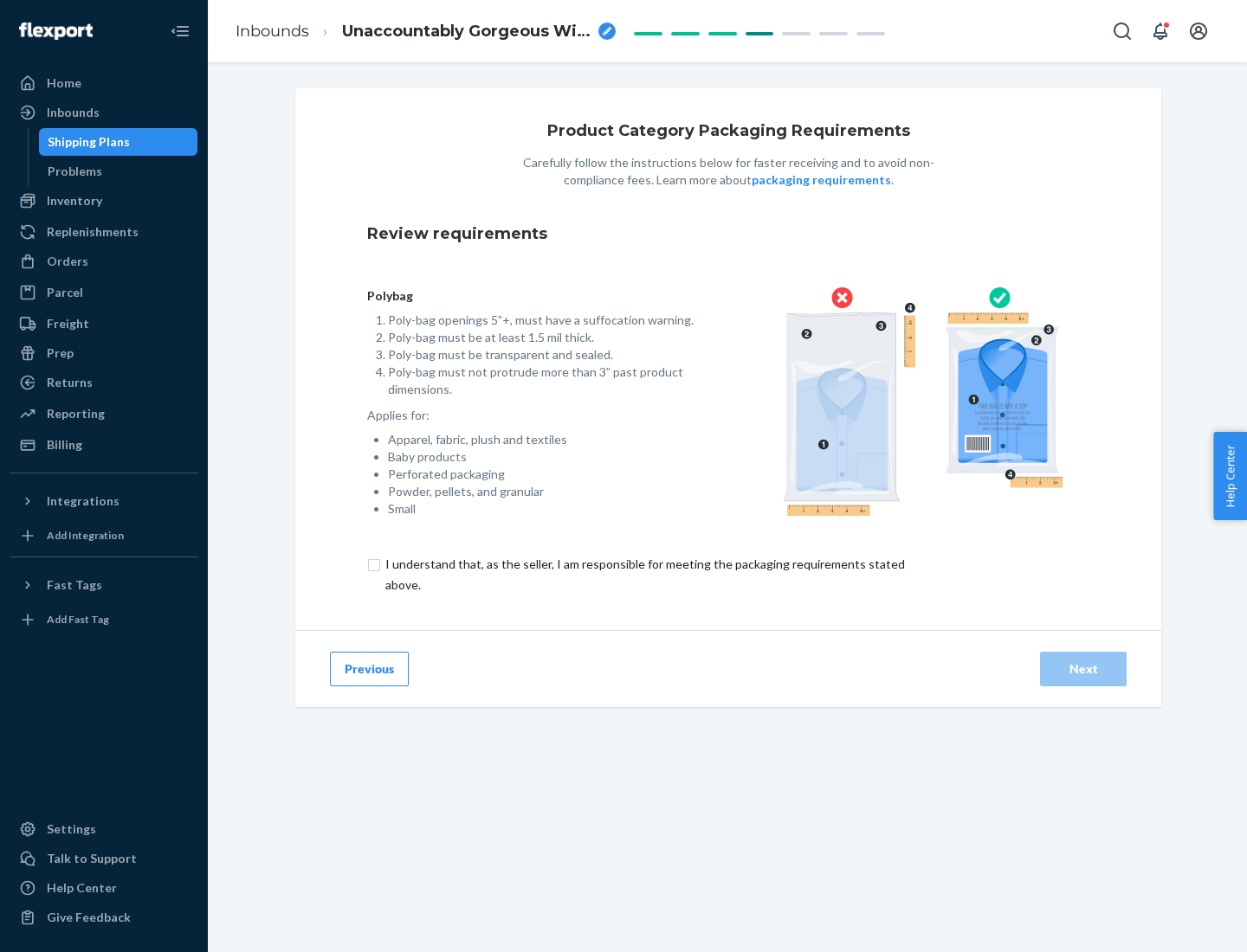
click at [643, 574] on input "checkbox" at bounding box center [654, 575] width 576 height 42
checkbox input "true"
click at [1083, 668] on div "Next" at bounding box center [1083, 669] width 57 height 17
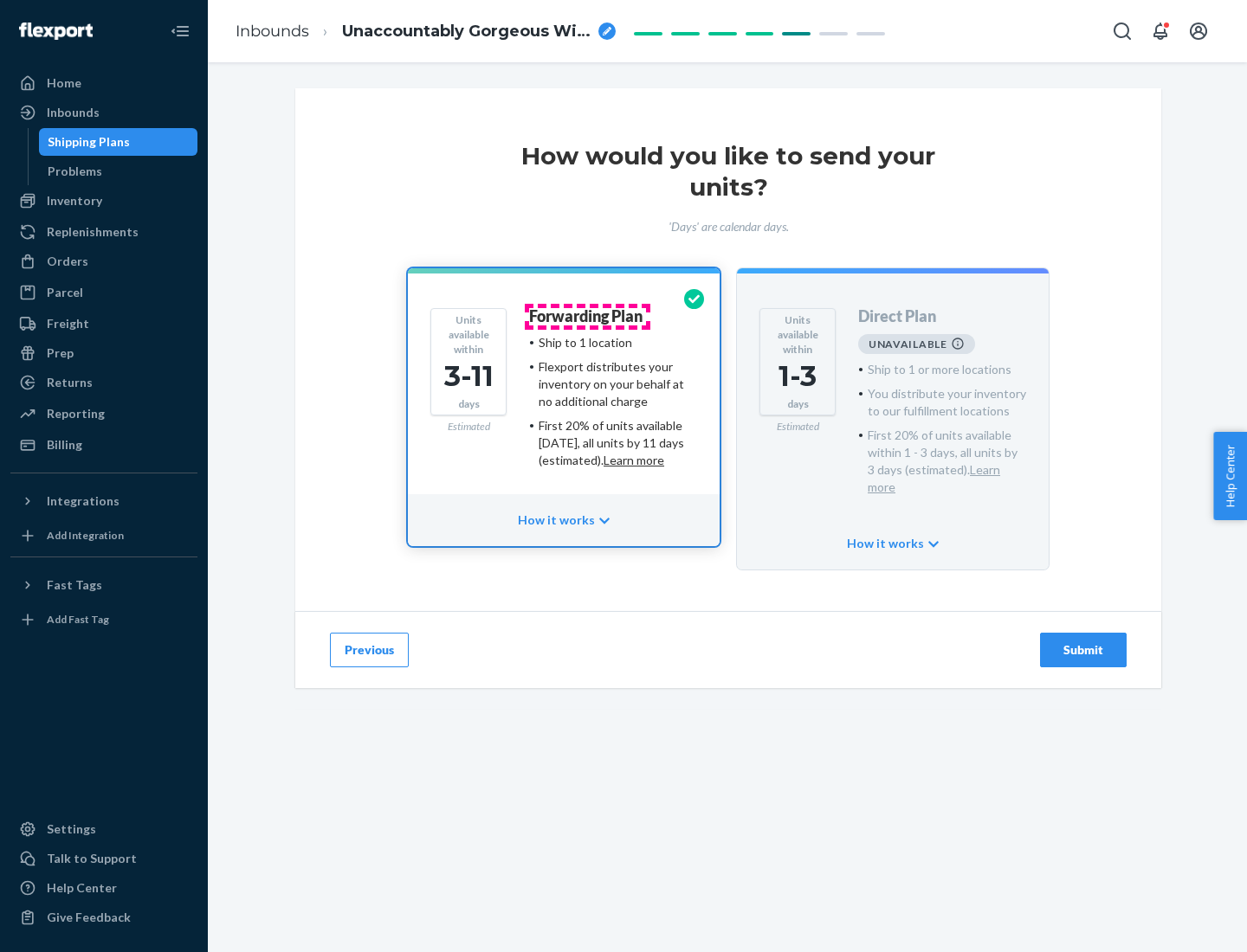
click at [587, 316] on h4 "Forwarding Plan" at bounding box center [586, 317] width 114 height 17
click at [1083, 641] on div "Submit" at bounding box center [1083, 650] width 57 height 17
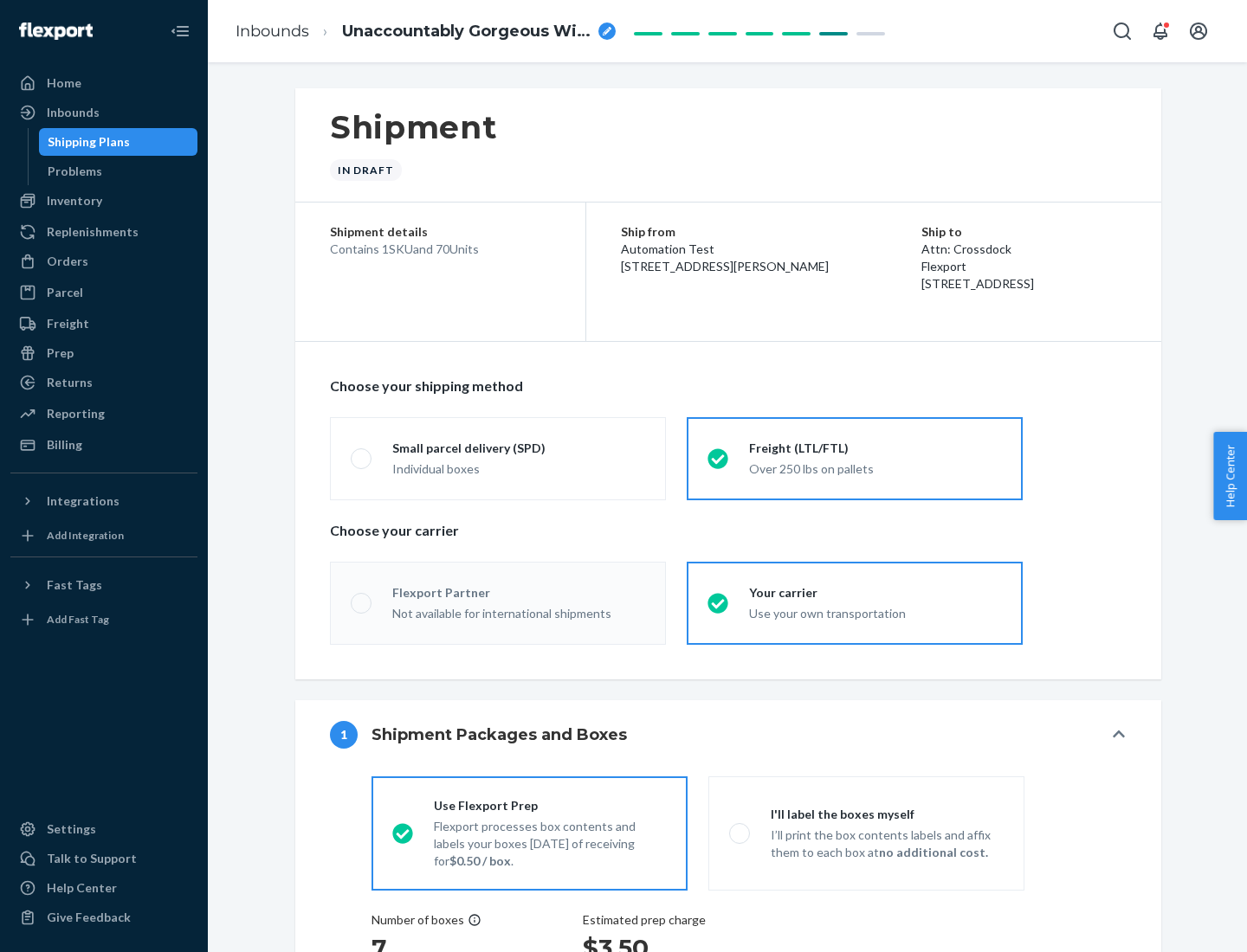
radio input "true"
radio input "false"
radio input "true"
radio input "false"
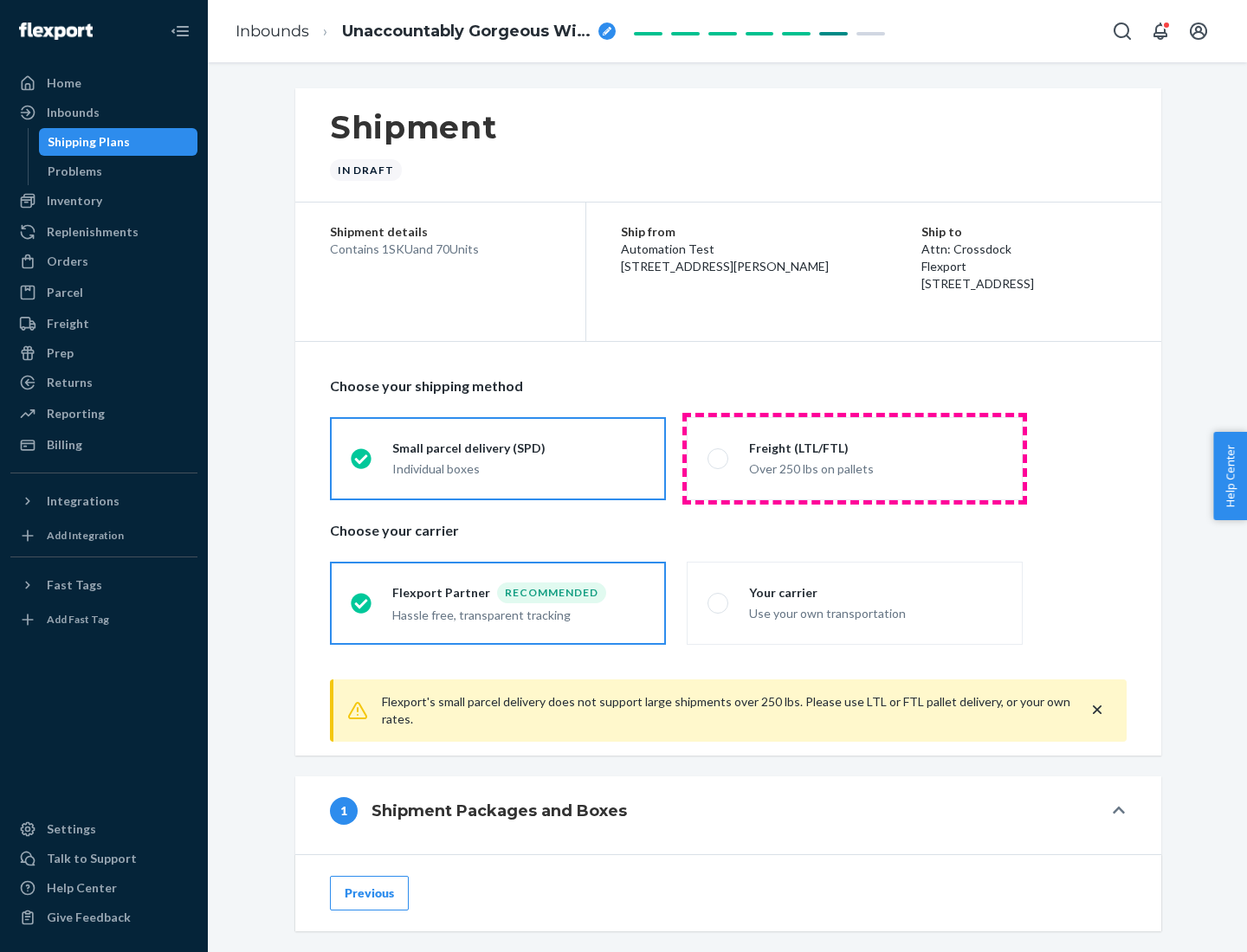
click at [854, 458] on div "Over 250 lbs on pallets" at bounding box center [875, 467] width 253 height 21
click at [719, 458] on input "Freight (LTL/FTL) Over 250 lbs on pallets" at bounding box center [713, 458] width 11 height 11
radio input "true"
radio input "false"
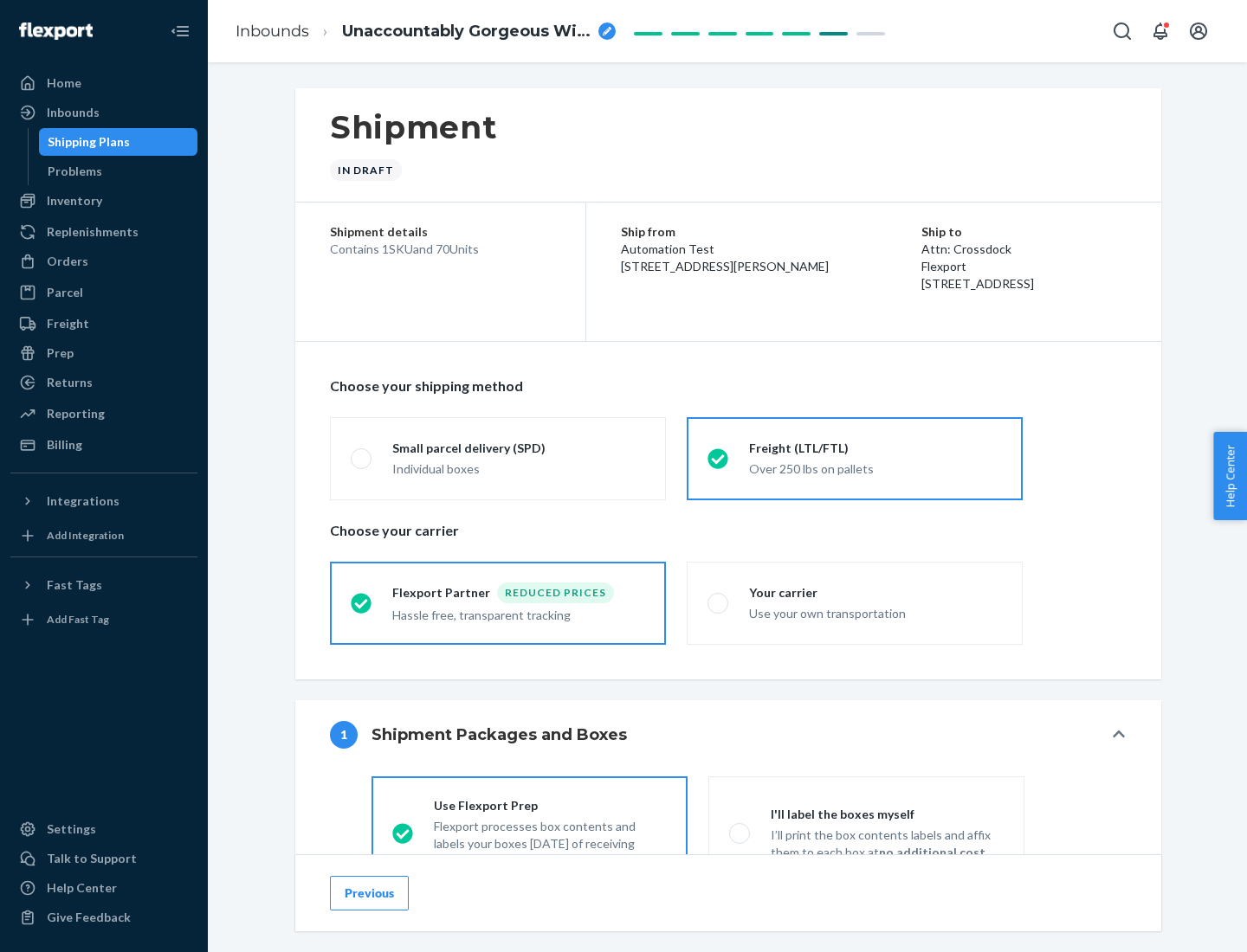
scroll to position [96, 0]
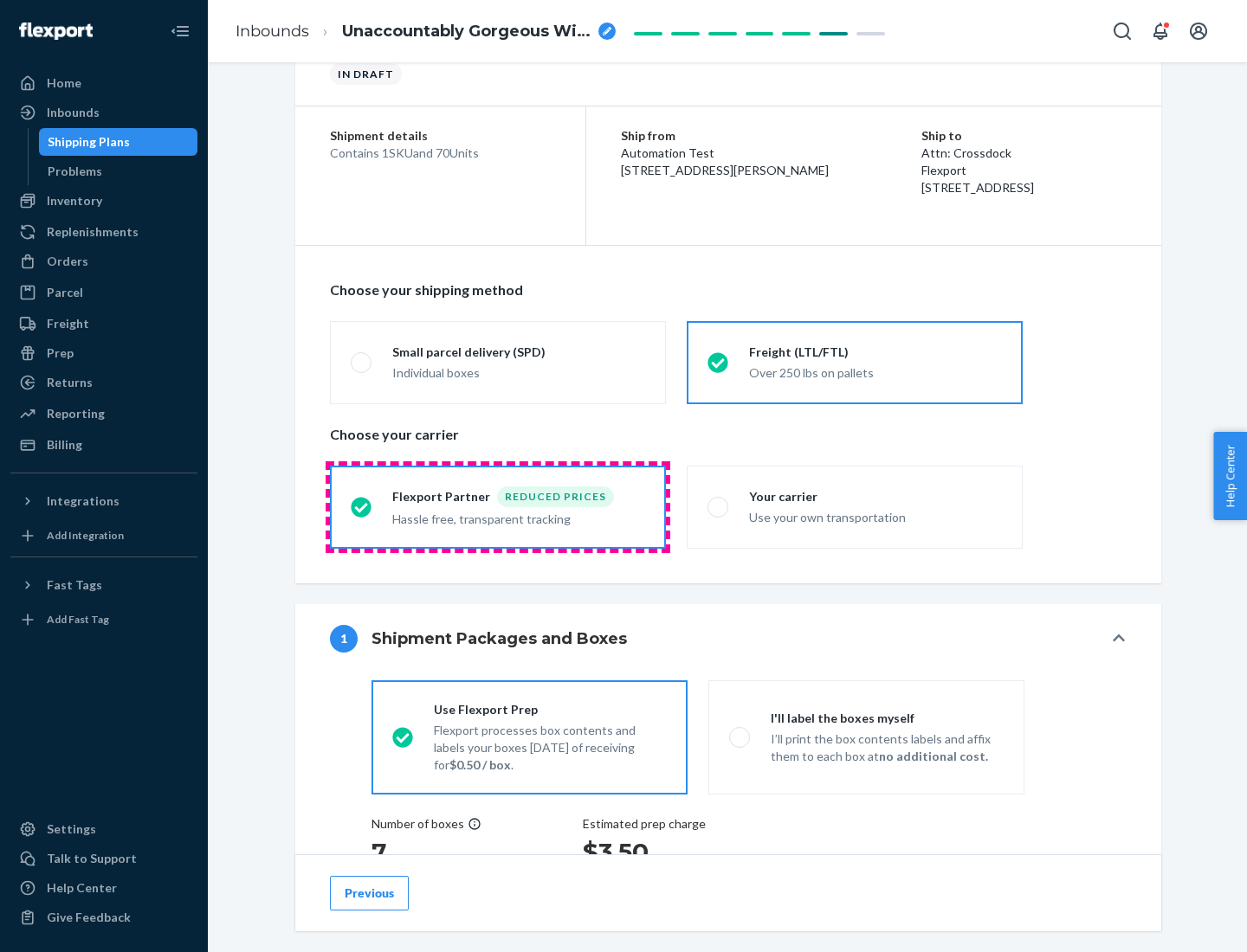
click at [498, 507] on div "Hassle free, transparent tracking" at bounding box center [518, 518] width 253 height 21
click at [361, 506] on input "Flexport Partner Reduced prices Hassle free, transparent tracking" at bounding box center [355, 506] width 11 height 11
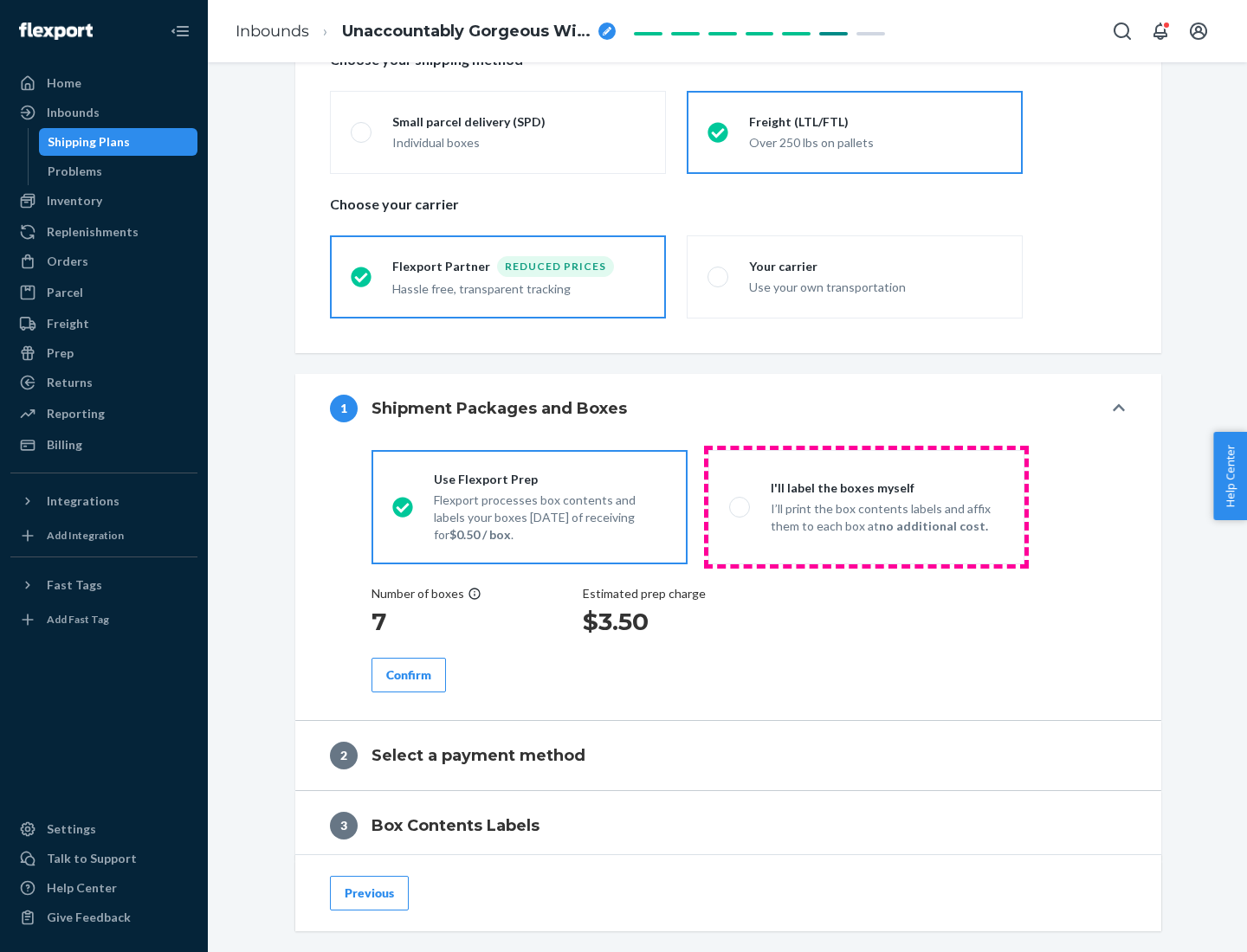
click at [866, 506] on p "I’ll print the box contents labels and affix them to each box at no additional …" at bounding box center [887, 518] width 233 height 35
click at [740, 506] on input "I'll label the boxes myself I’ll print the box contents labels and affix them t…" at bounding box center [734, 506] width 11 height 11
radio input "true"
radio input "false"
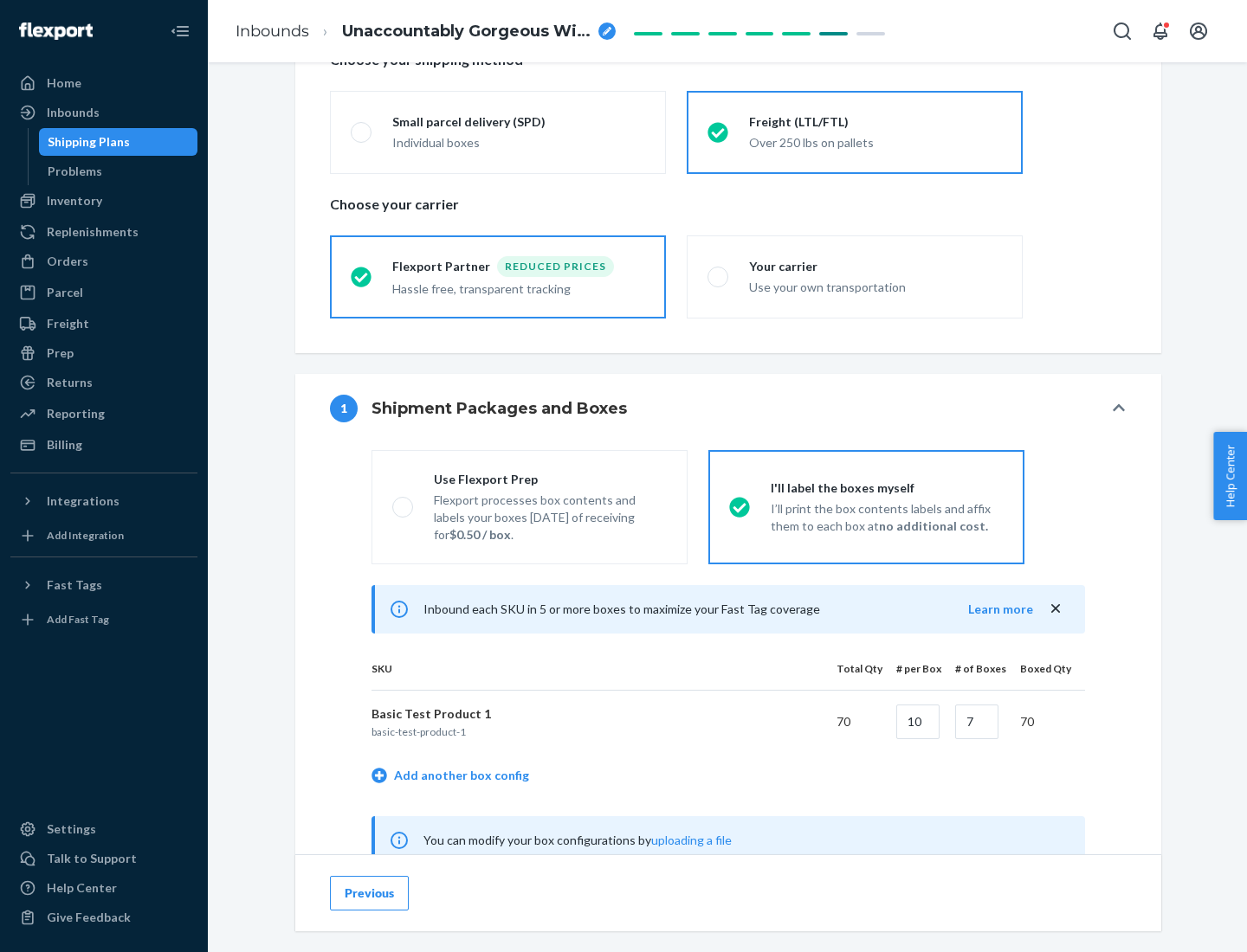
scroll to position [541, 0]
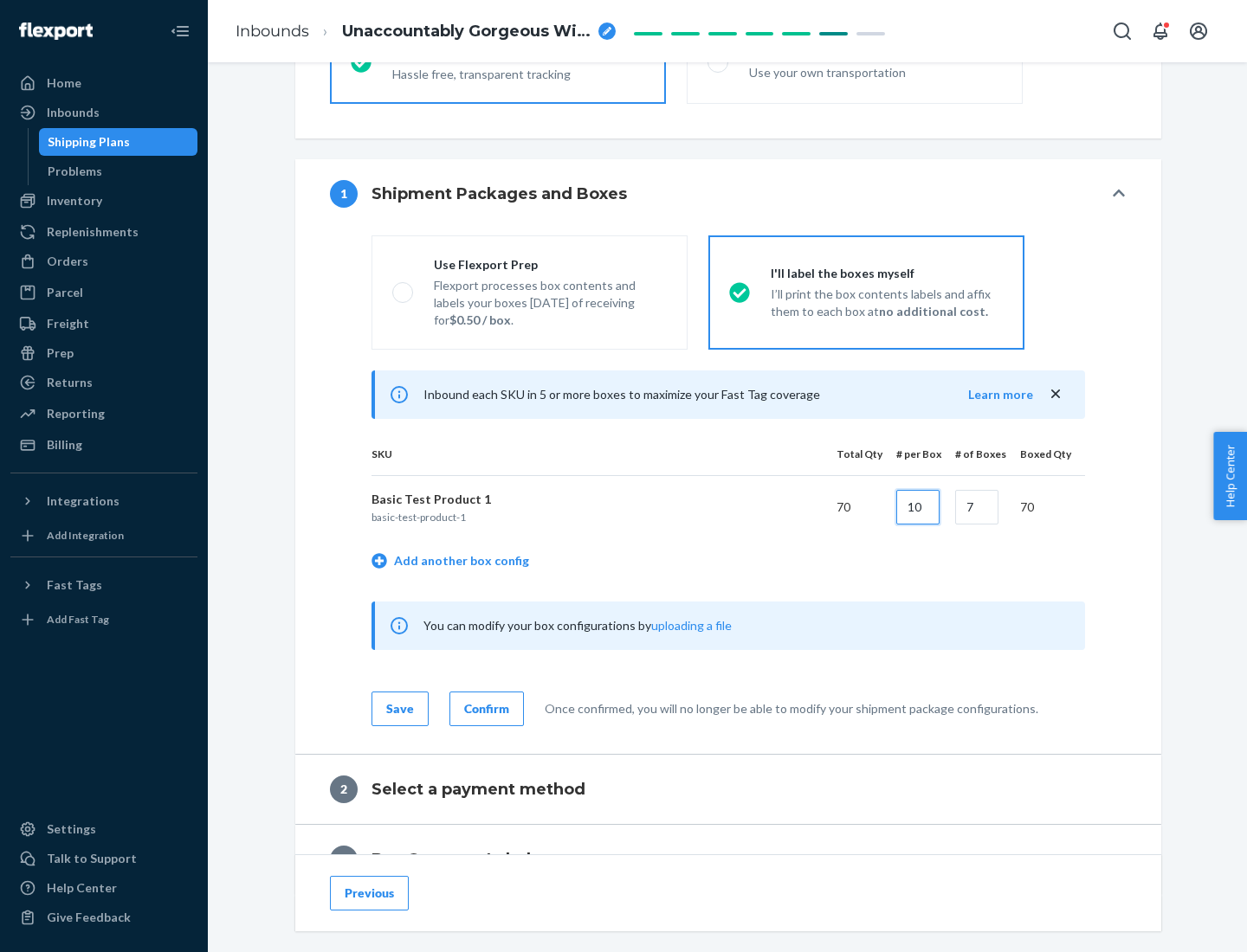
type input "10"
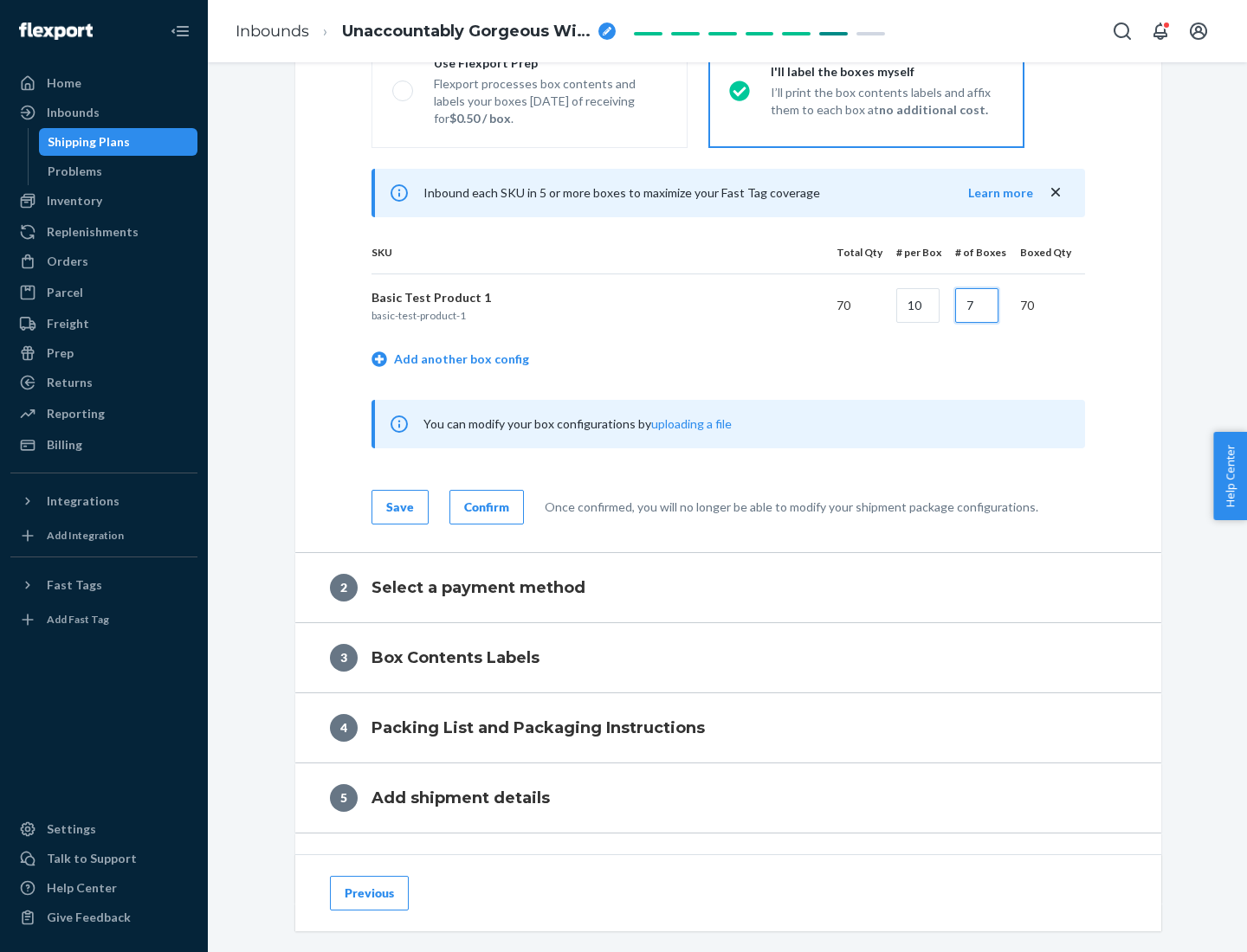
type input "7"
click at [484, 506] on div "Confirm" at bounding box center [487, 507] width 45 height 17
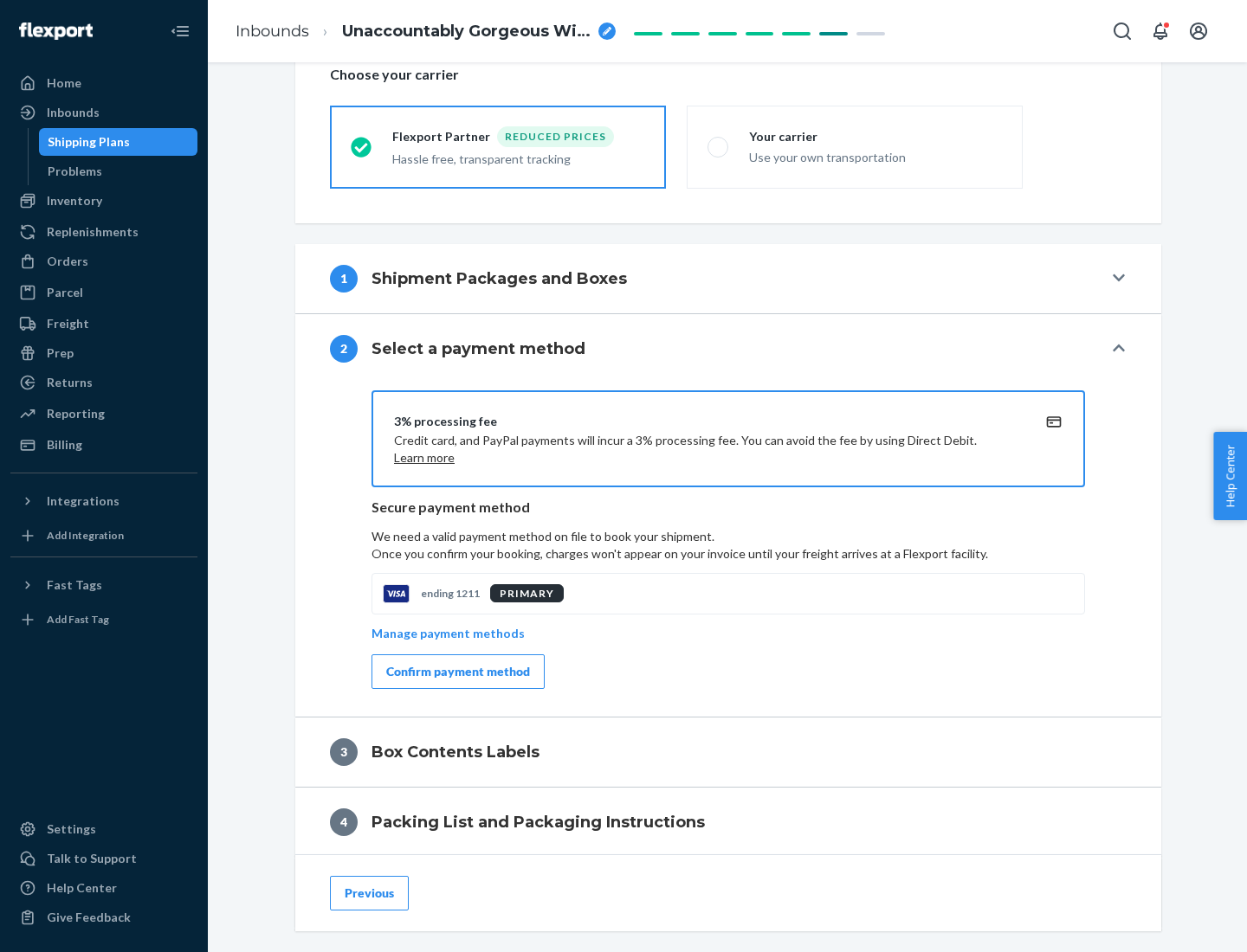
scroll to position [620, 0]
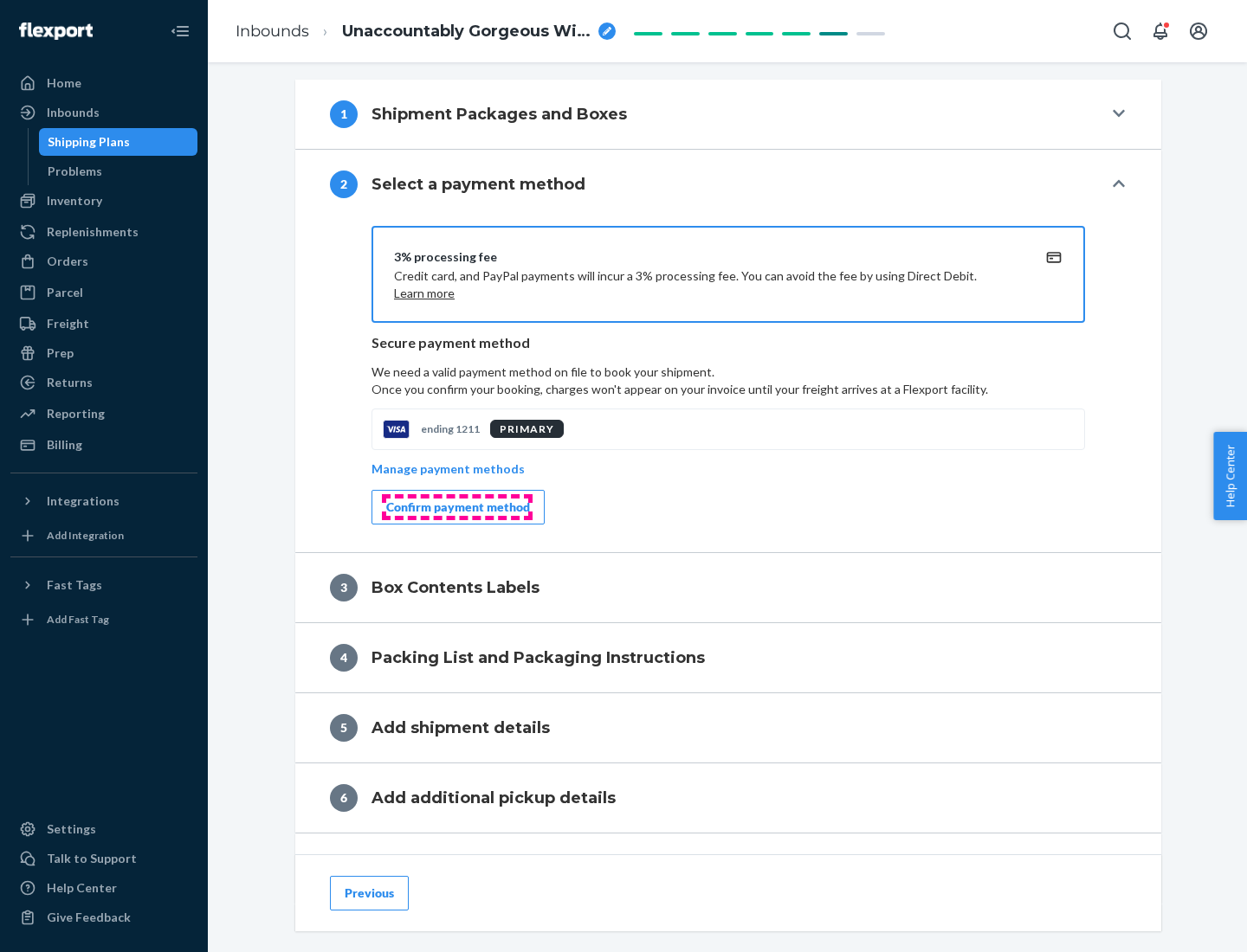
click at [456, 507] on div "Confirm payment method" at bounding box center [457, 507] width 143 height 17
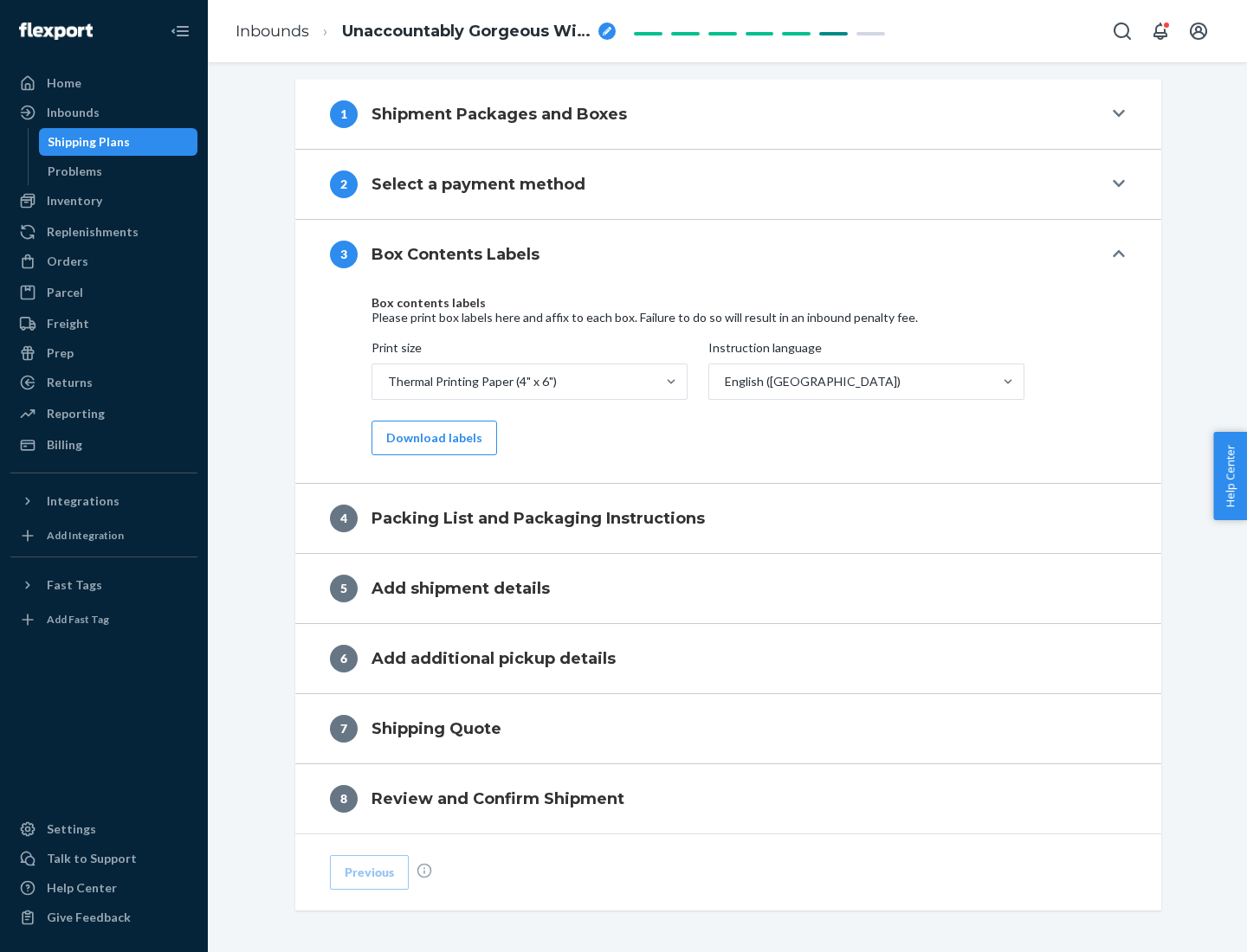
scroll to position [552, 0]
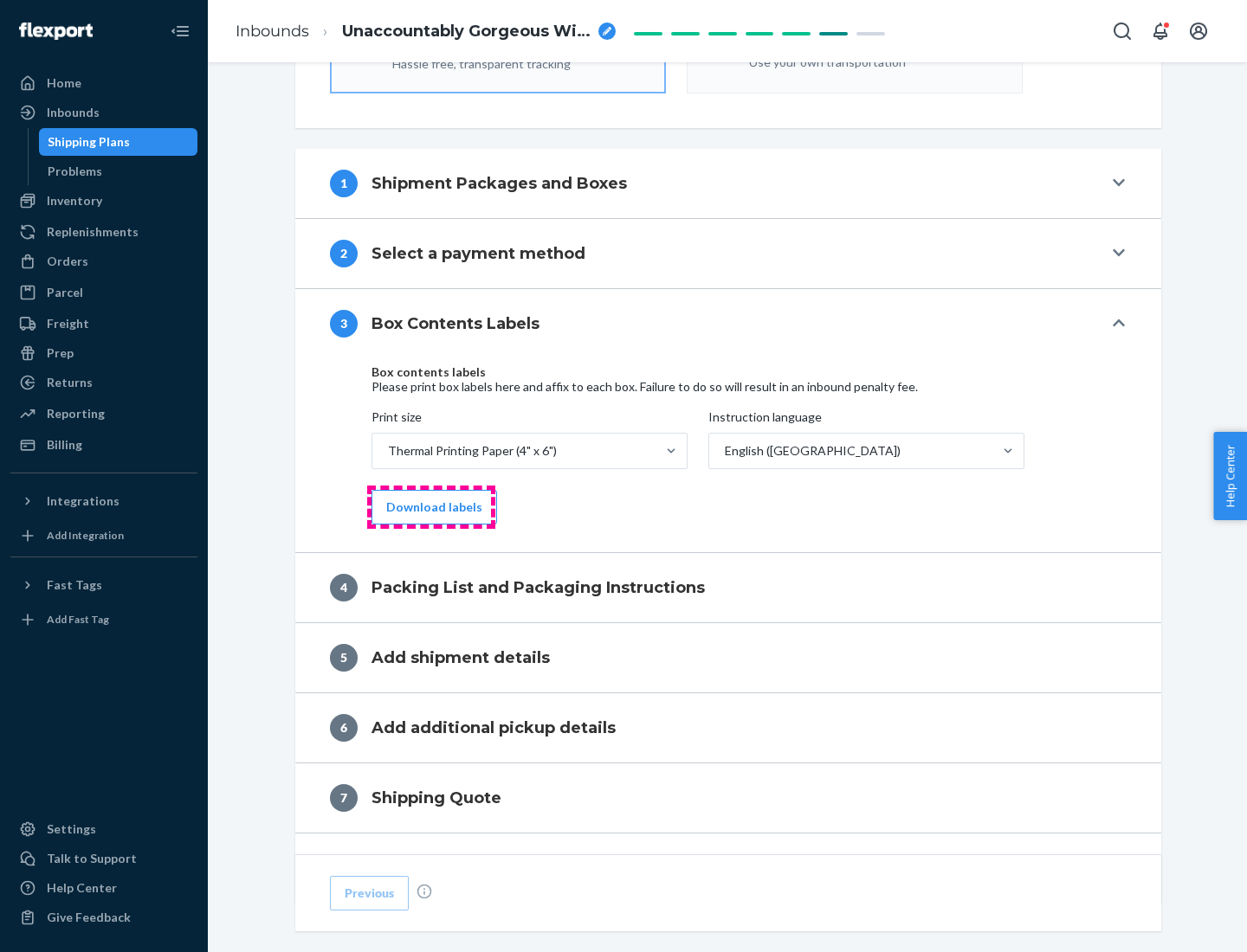
click at [430, 507] on button "Download labels" at bounding box center [434, 507] width 125 height 35
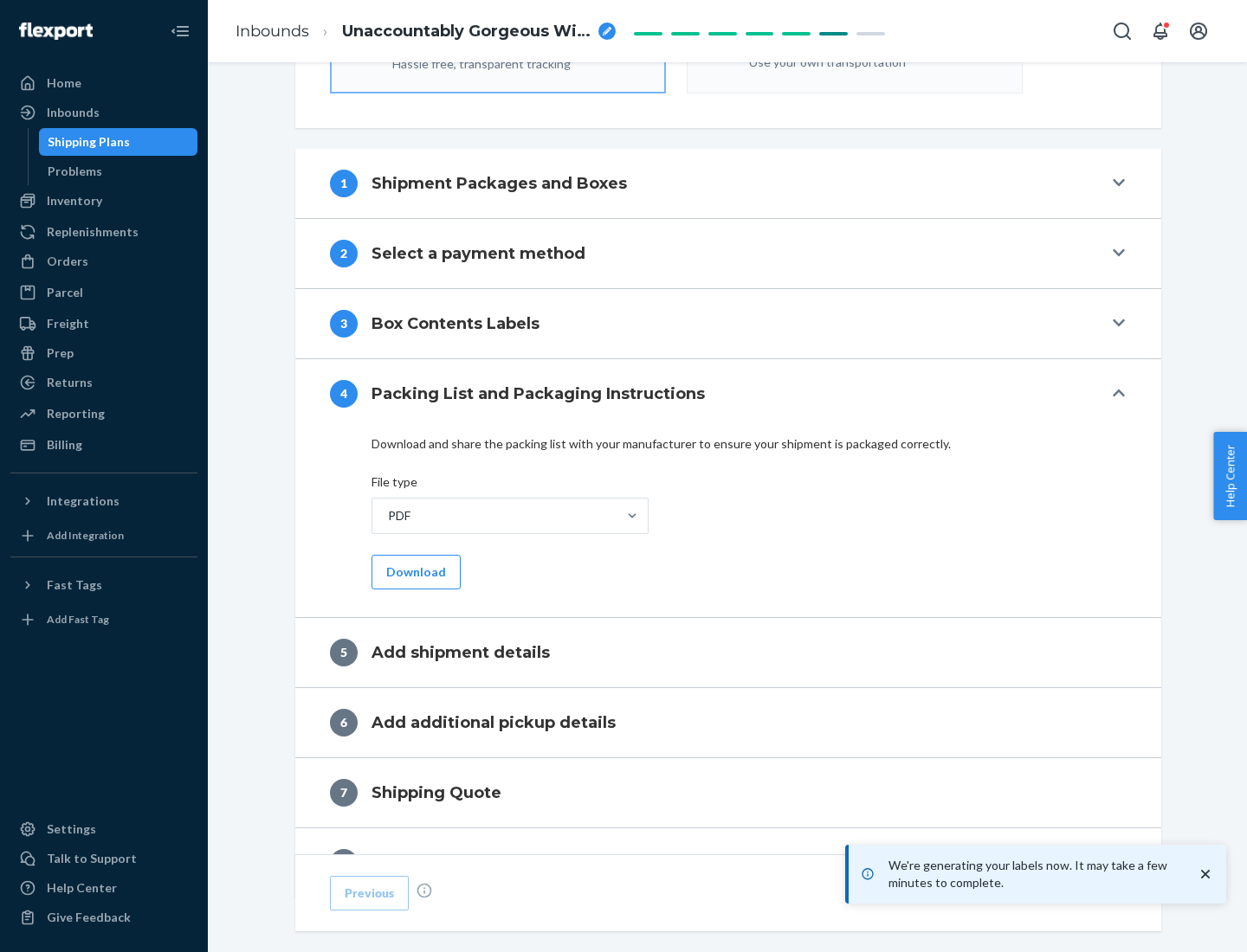
scroll to position [616, 0]
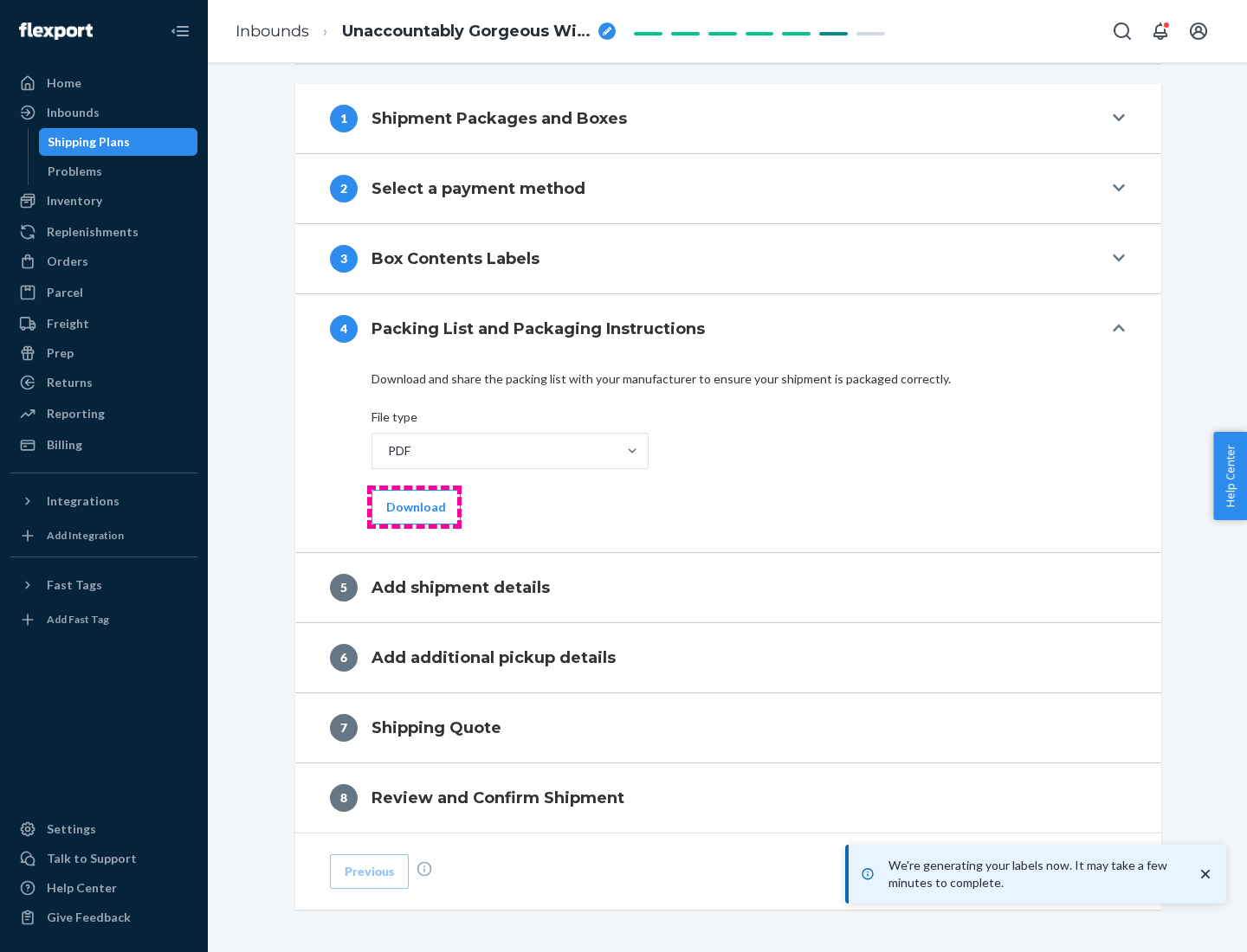
click at [414, 506] on button "Download" at bounding box center [415, 507] width 90 height 35
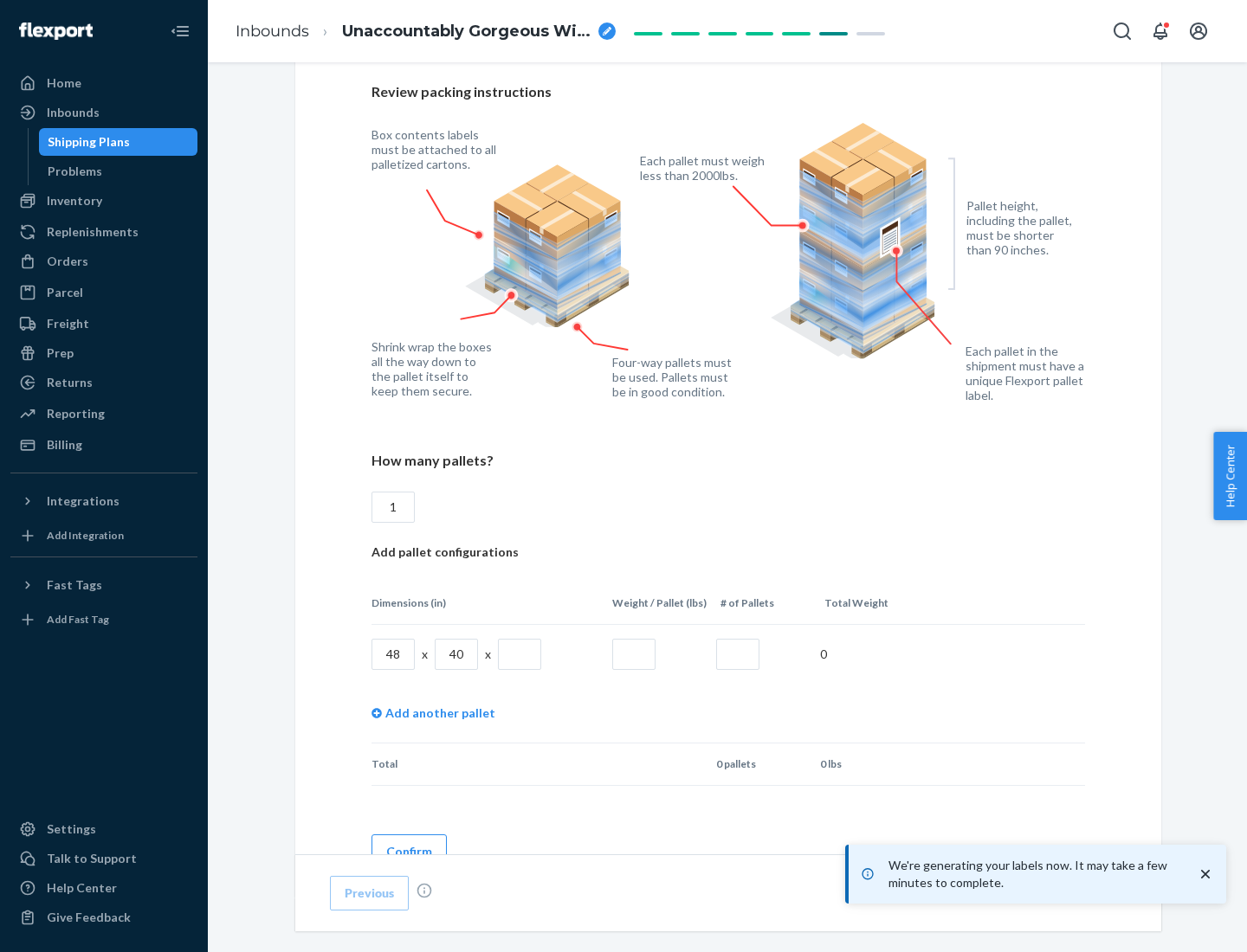
scroll to position [1258, 0]
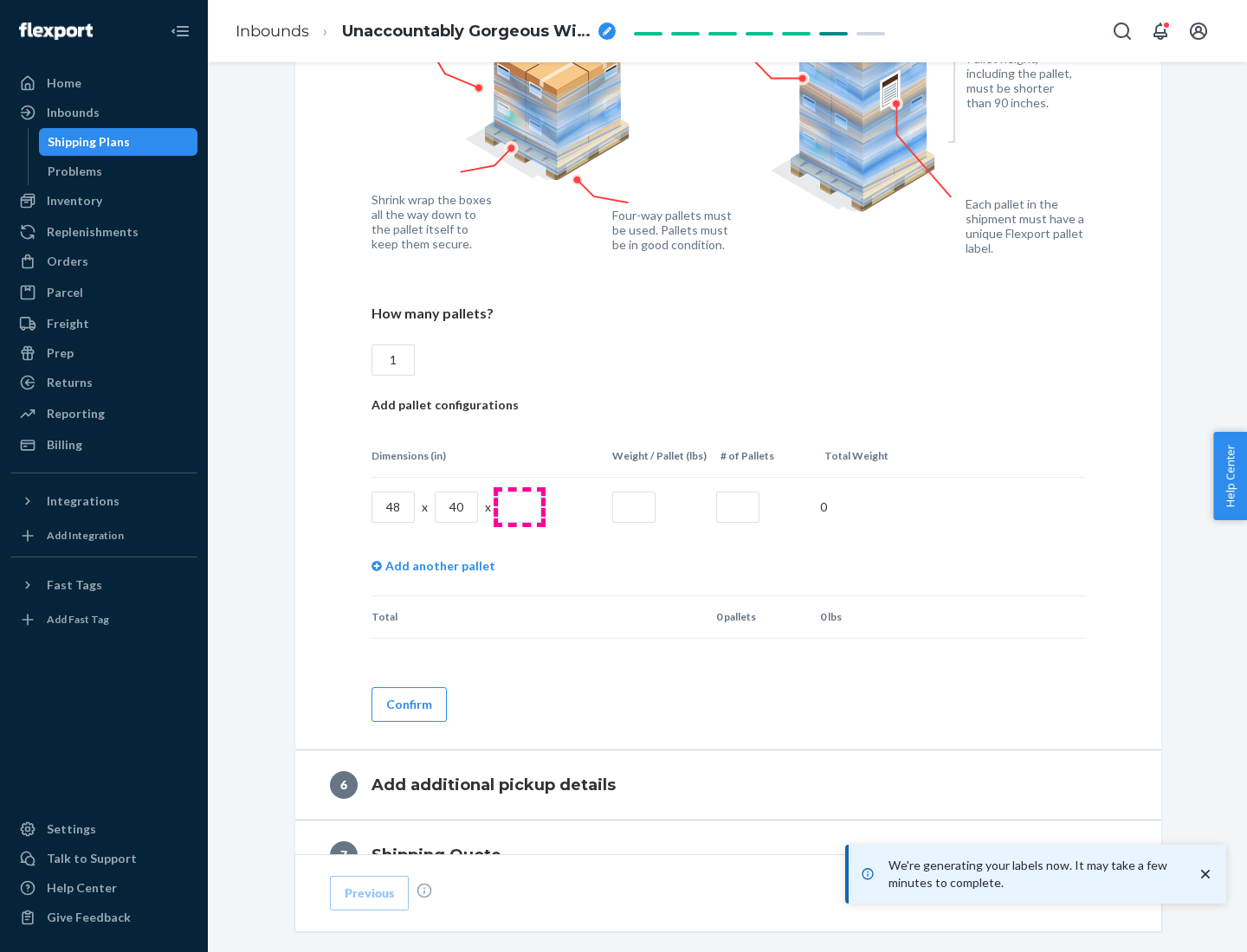
type input "1"
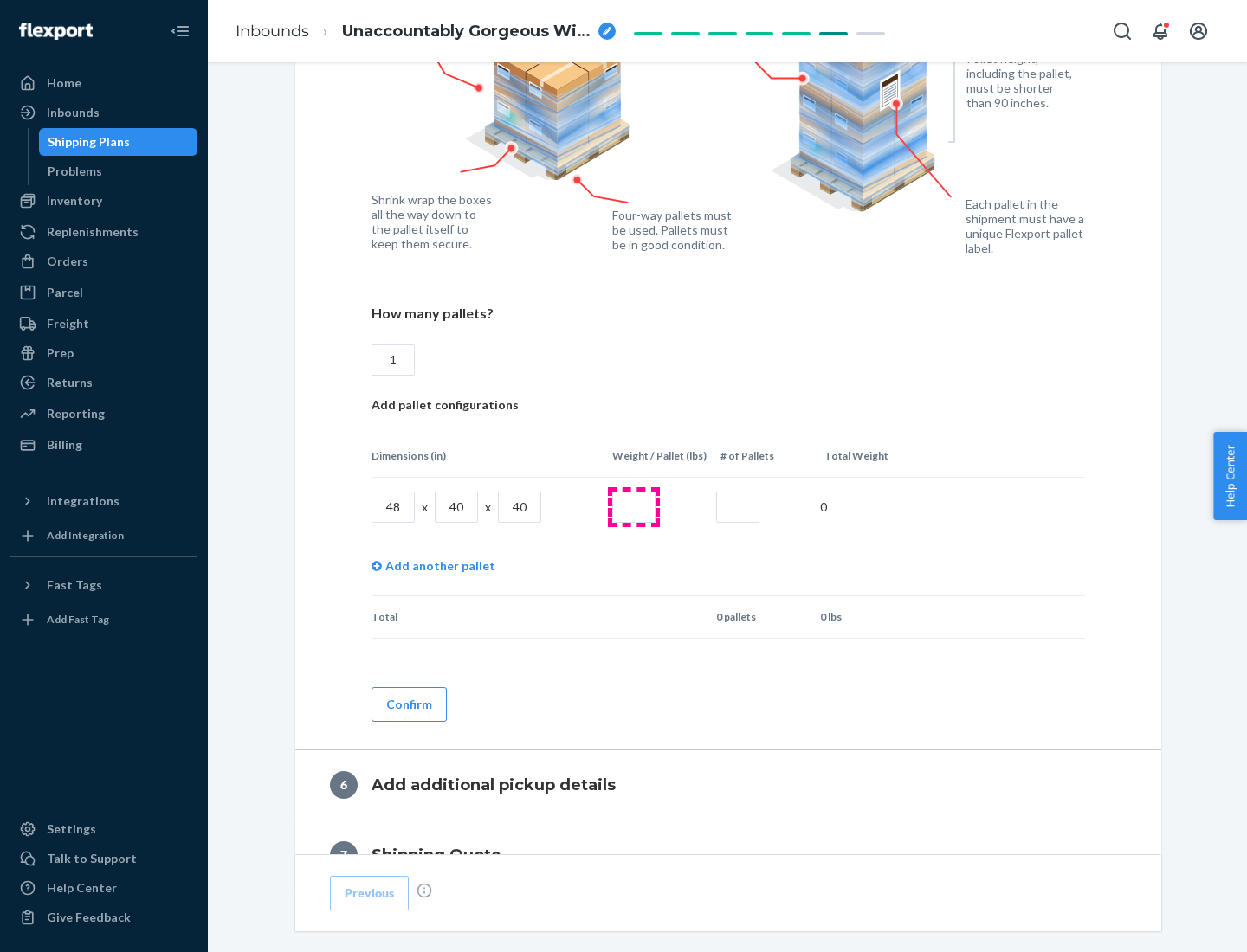
type input "40"
type input "200"
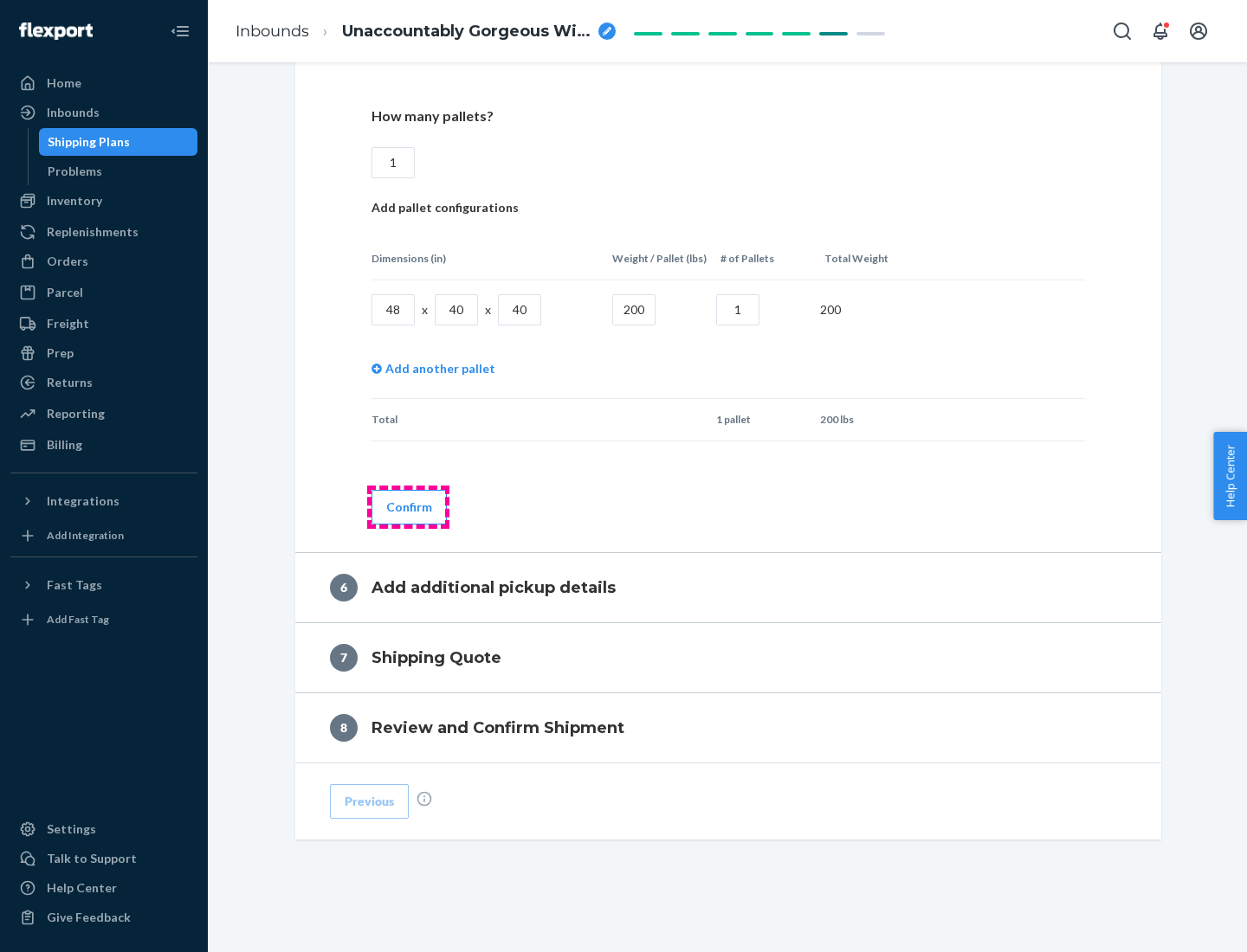
type input "1"
click at [408, 506] on button "Confirm" at bounding box center [408, 507] width 76 height 35
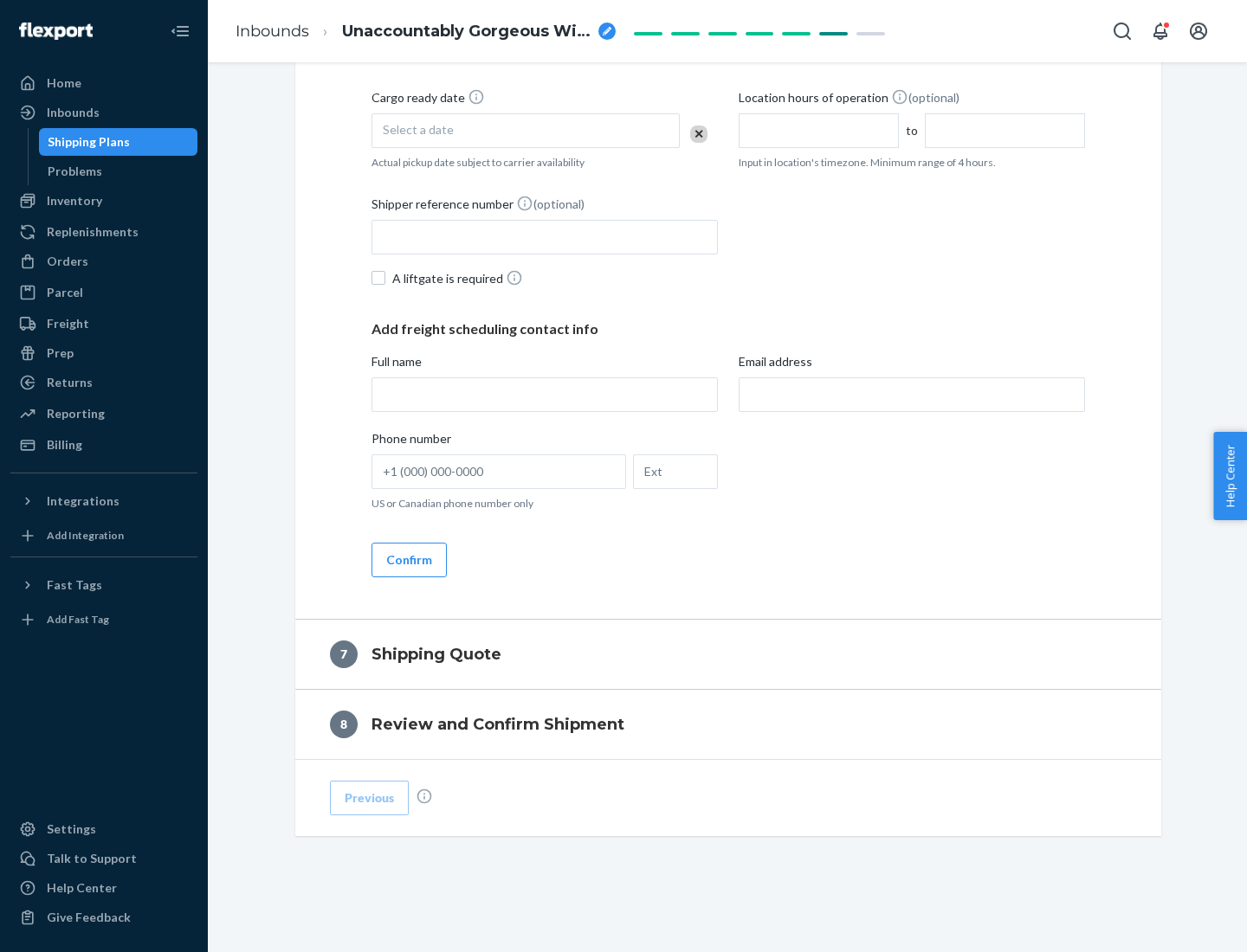
scroll to position [662, 0]
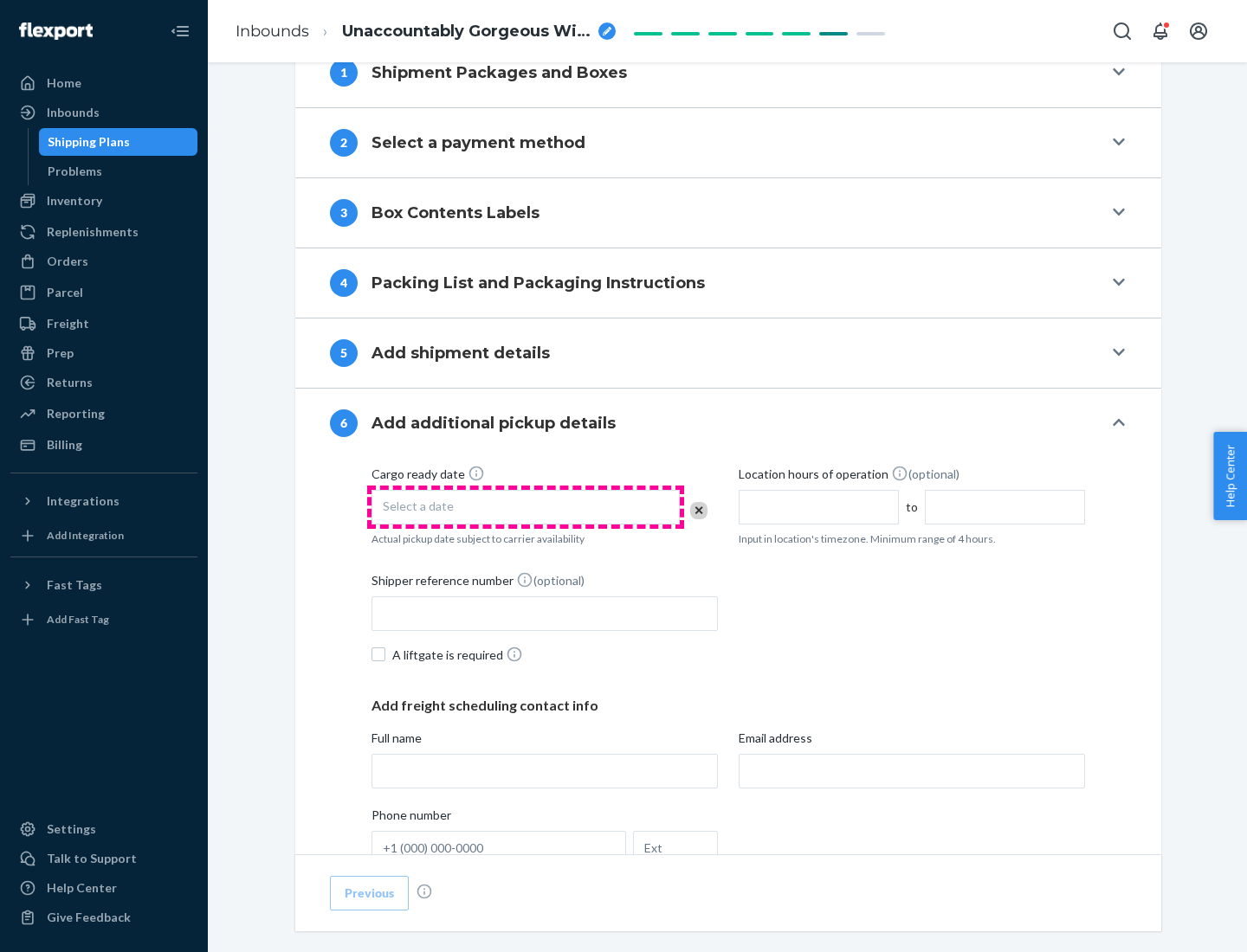
click at [526, 506] on div "Select a date" at bounding box center [525, 507] width 308 height 35
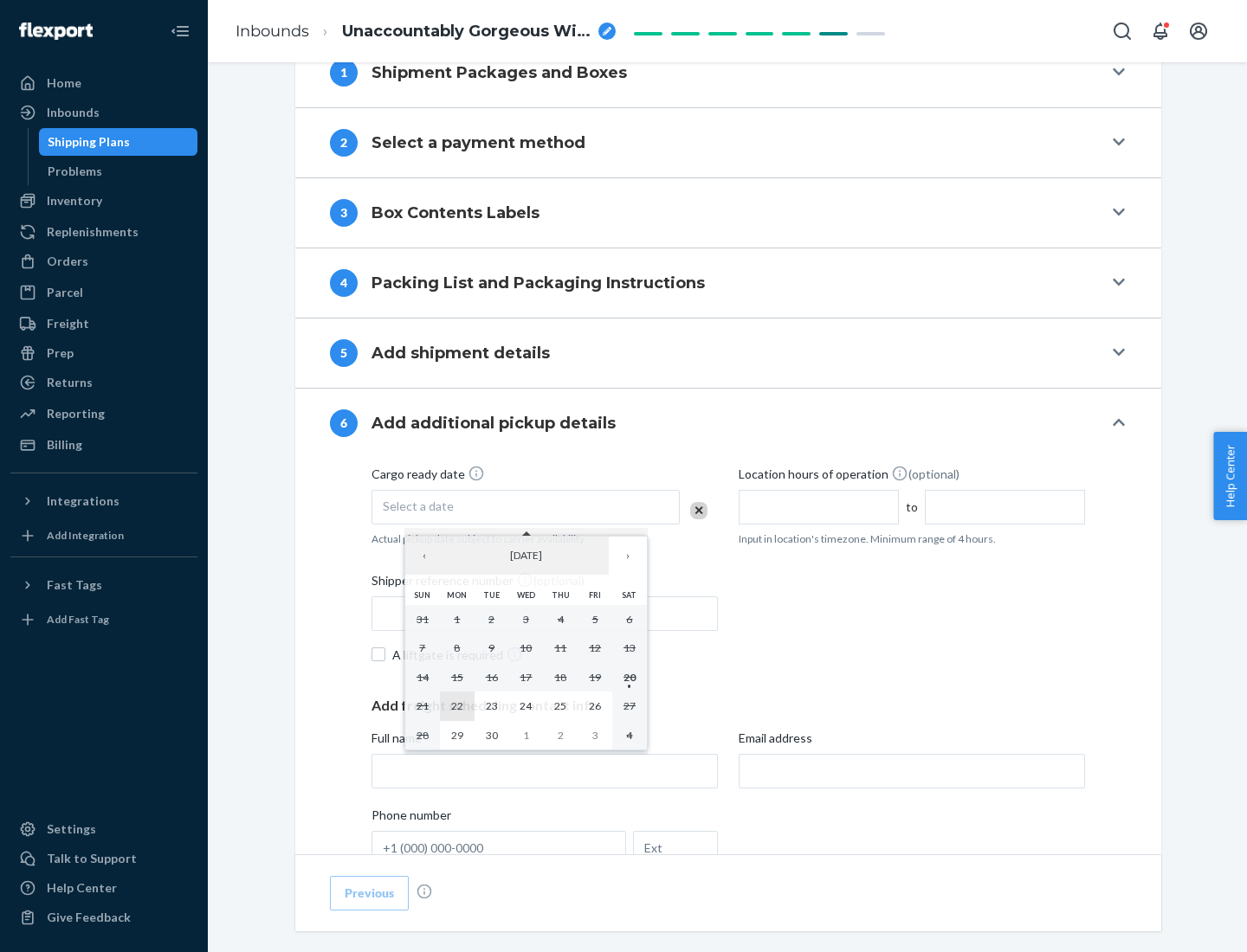
click at [456, 705] on abbr "22" at bounding box center [457, 705] width 12 height 13
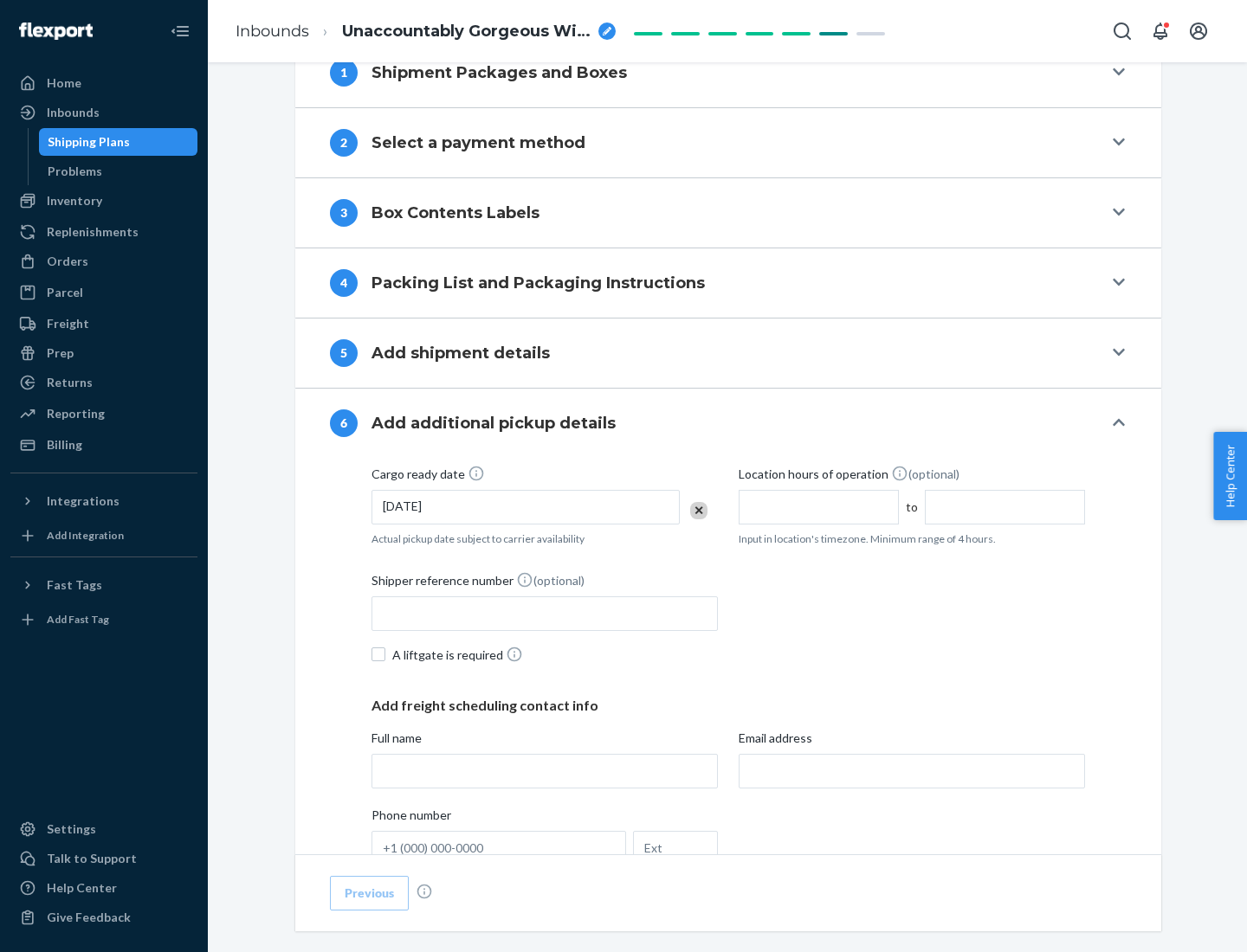
scroll to position [926, 0]
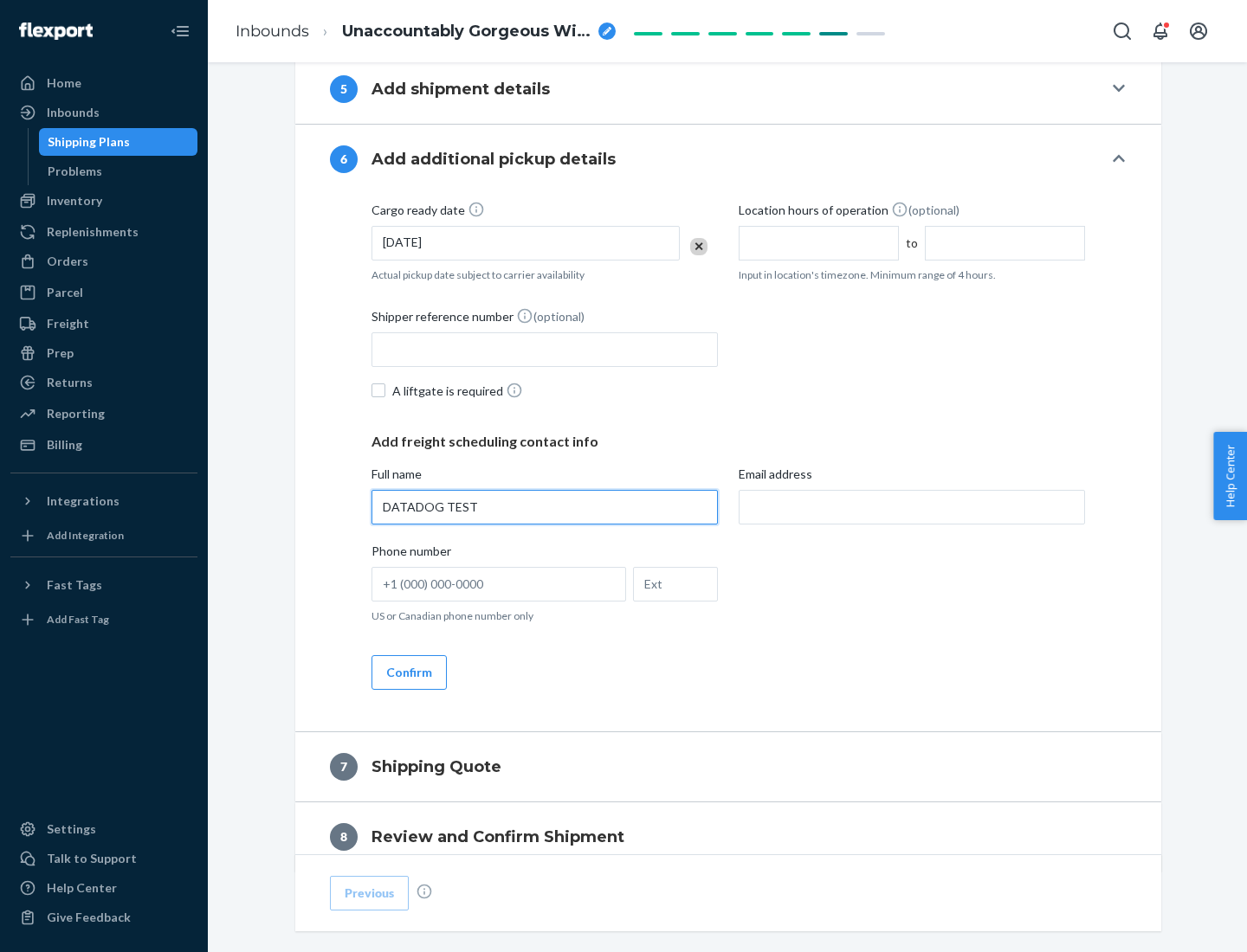
type input "DATADOG TEST"
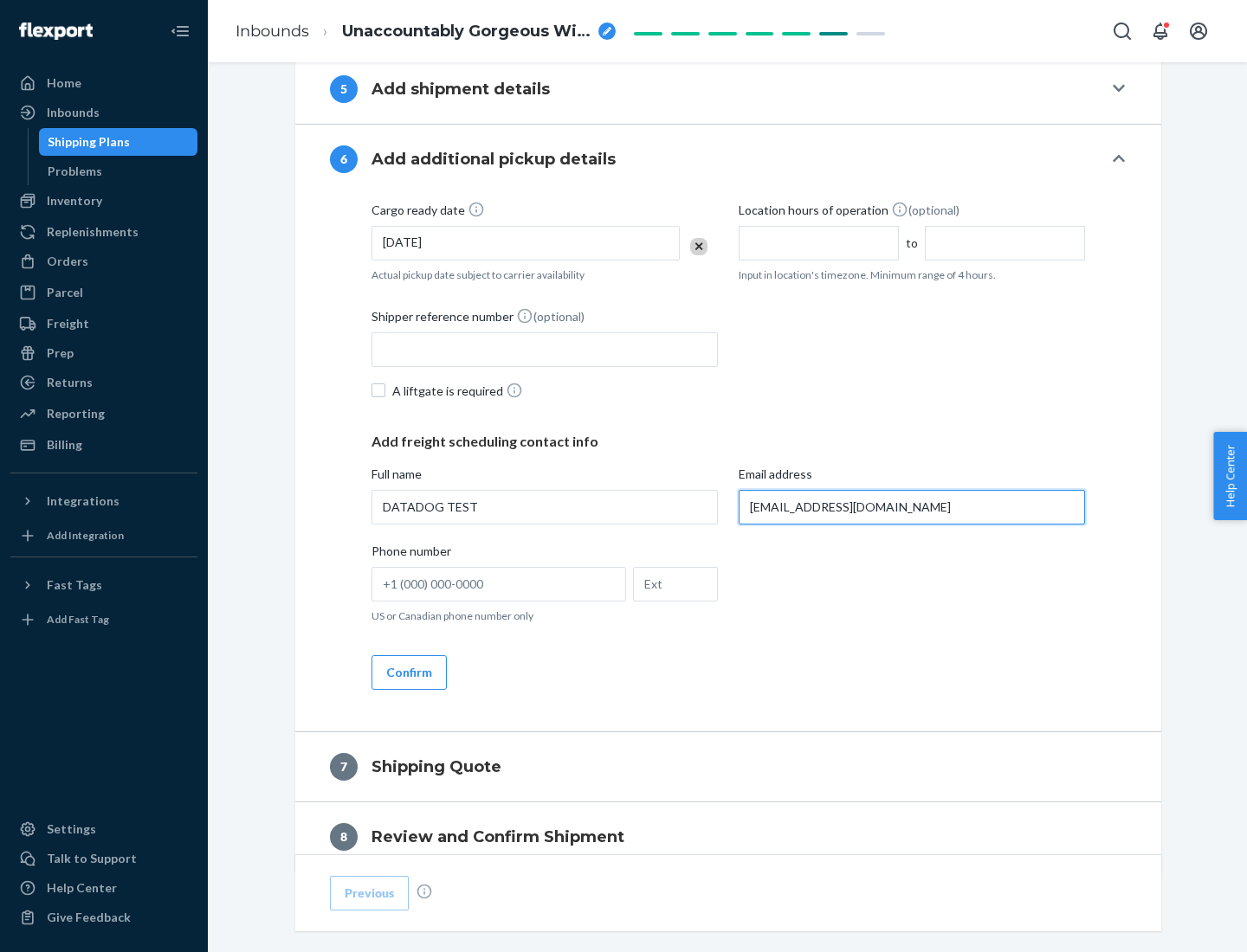
scroll to position [1003, 0]
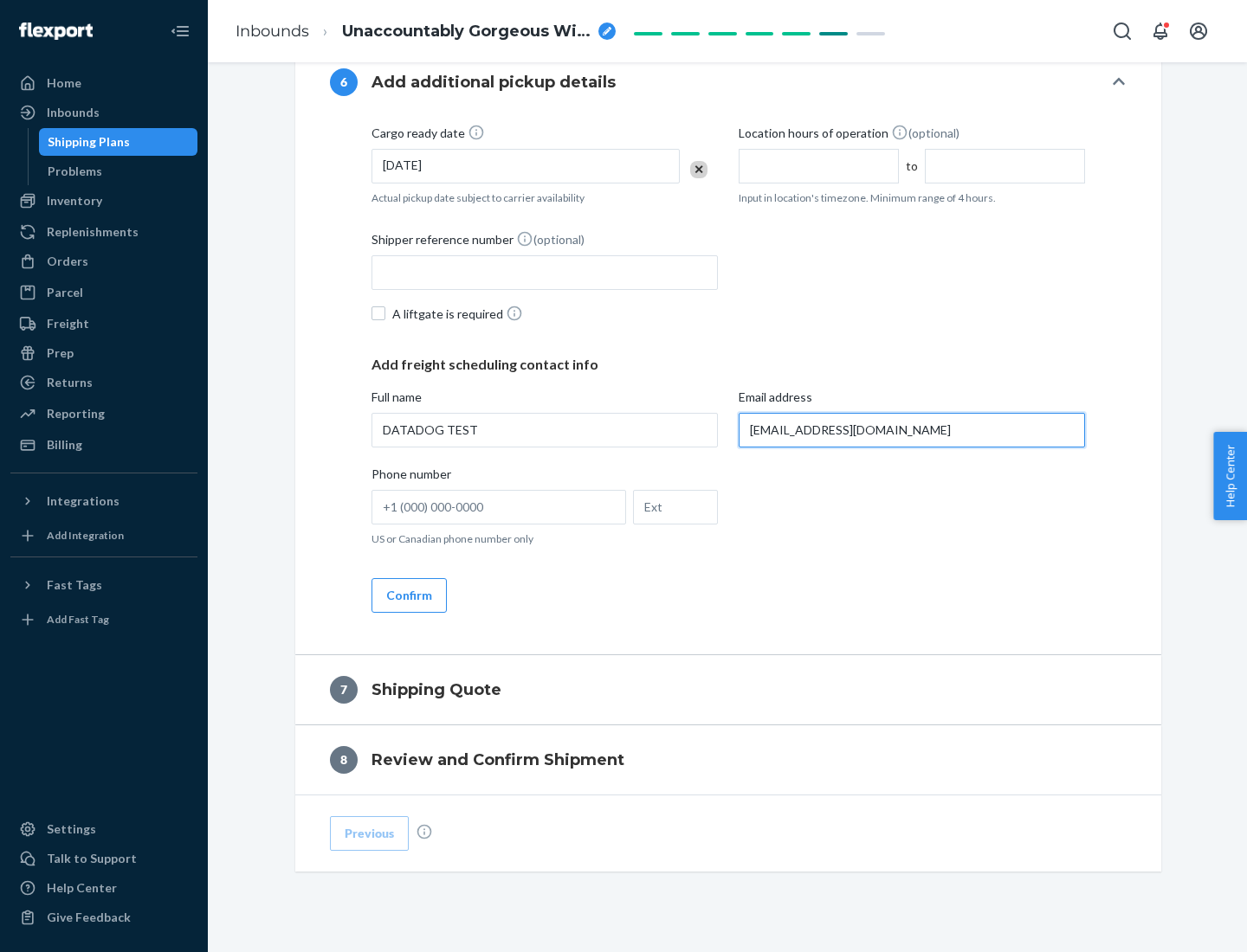
type input "[EMAIL_ADDRESS][DOMAIN_NAME]"
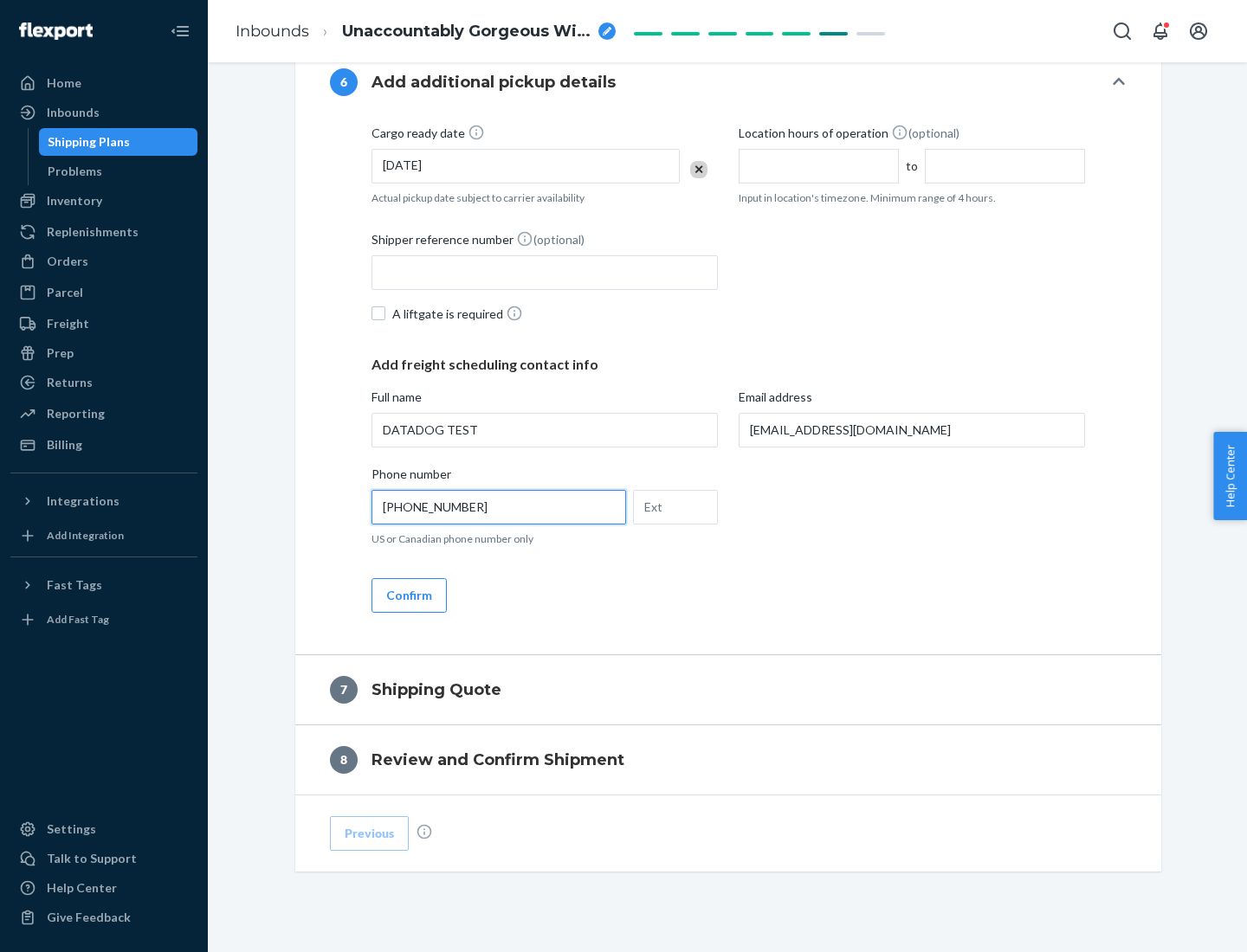
scroll to position [1039, 0]
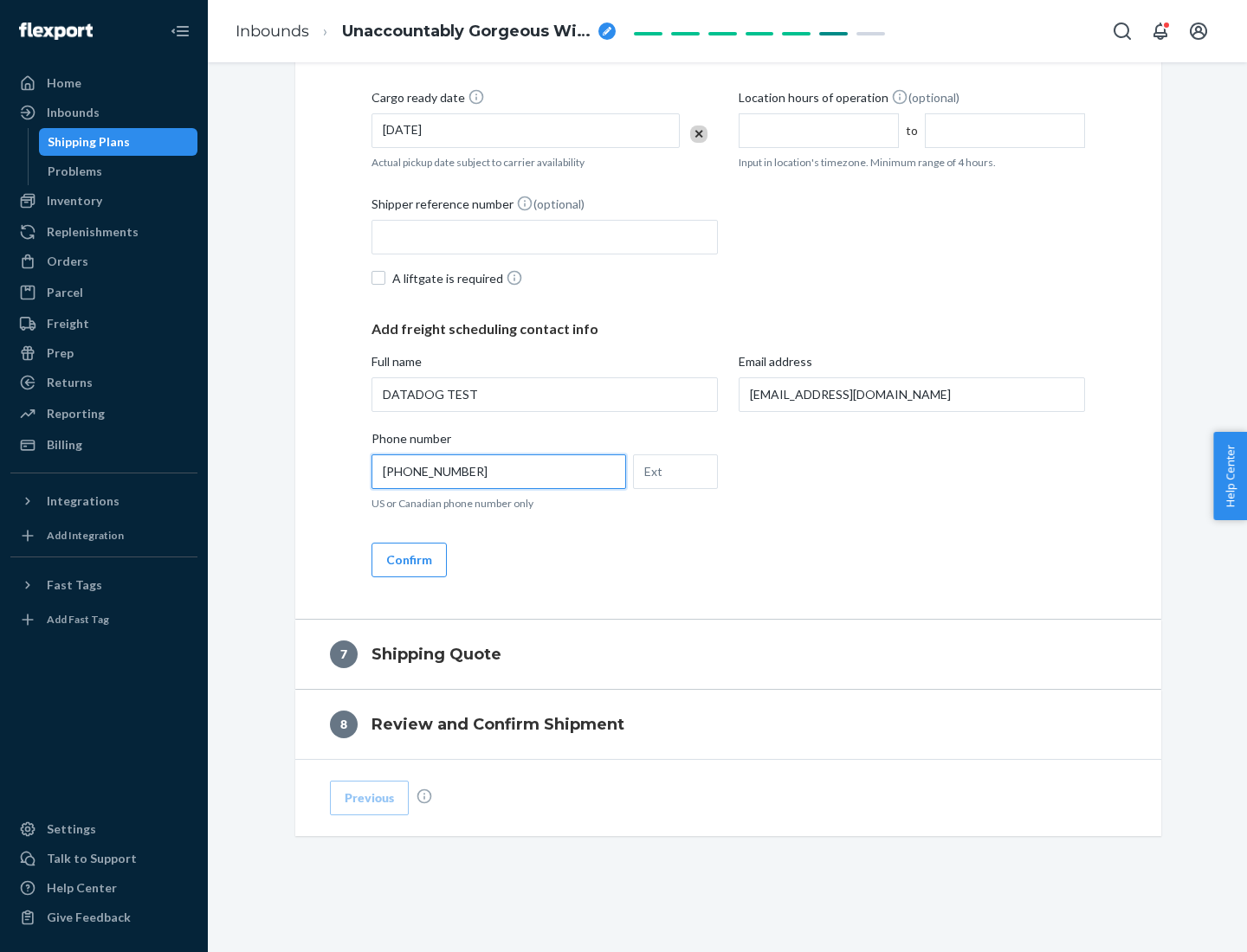
type input "[PHONE_NUMBER]"
click at [408, 559] on button "Confirm" at bounding box center [408, 560] width 76 height 35
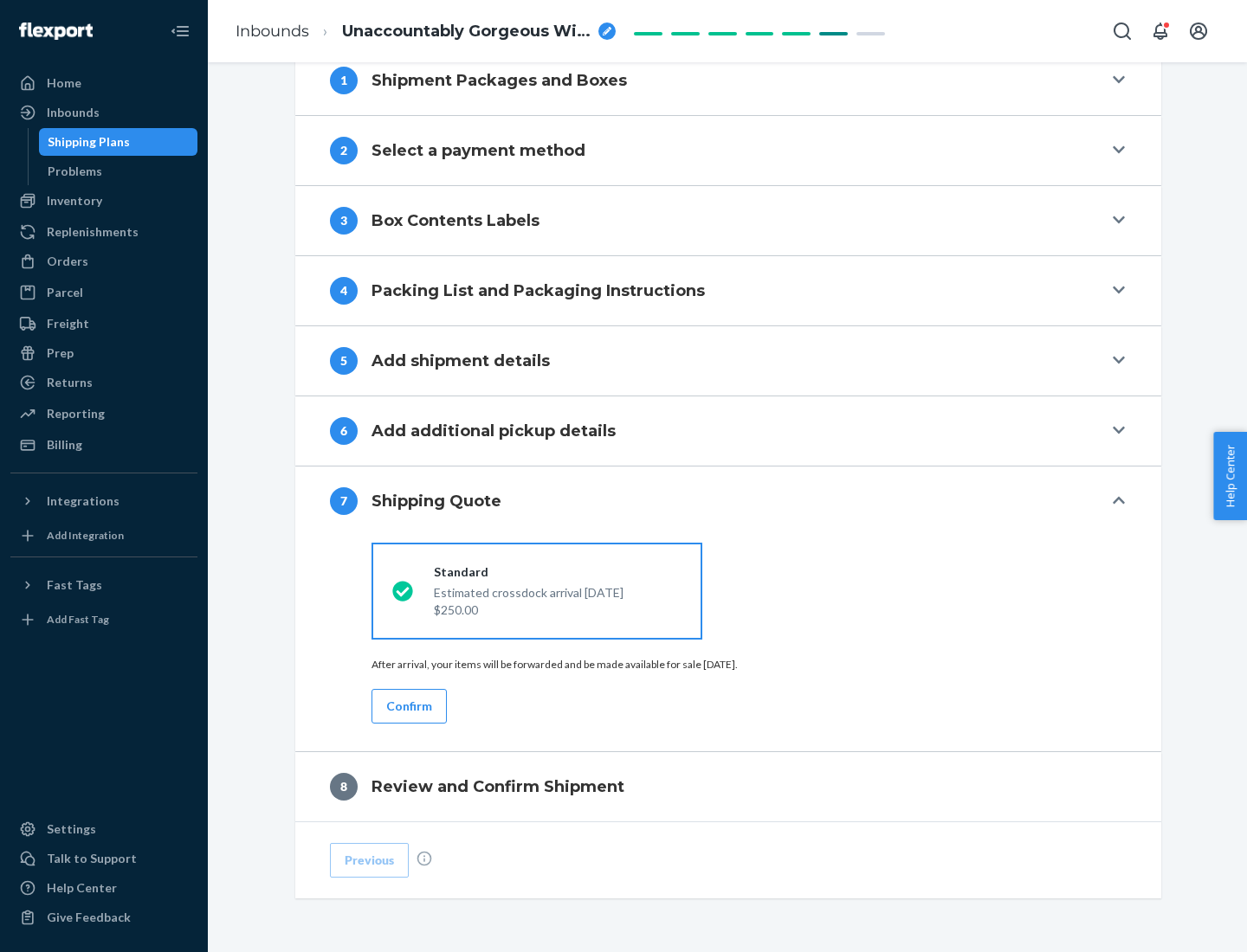
scroll to position [717, 0]
